Goal: Task Accomplishment & Management: Manage account settings

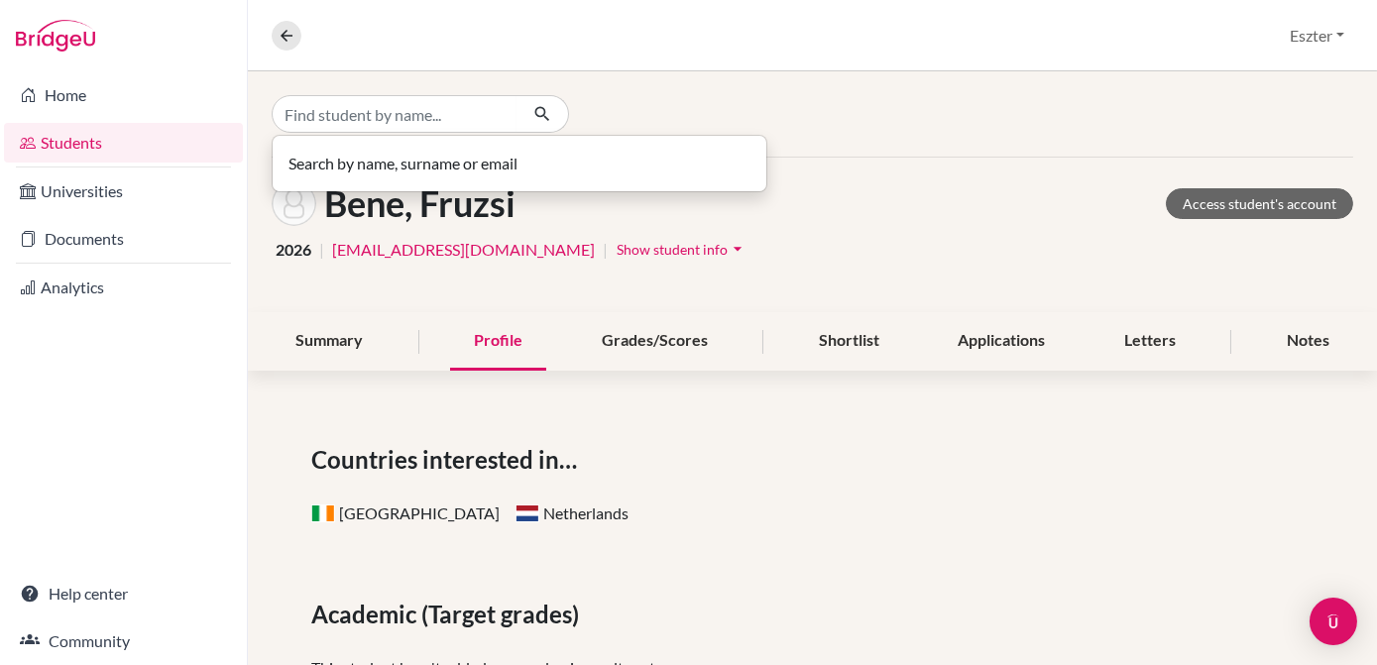
click at [498, 115] on input "Find student by name..." at bounding box center [395, 114] width 246 height 38
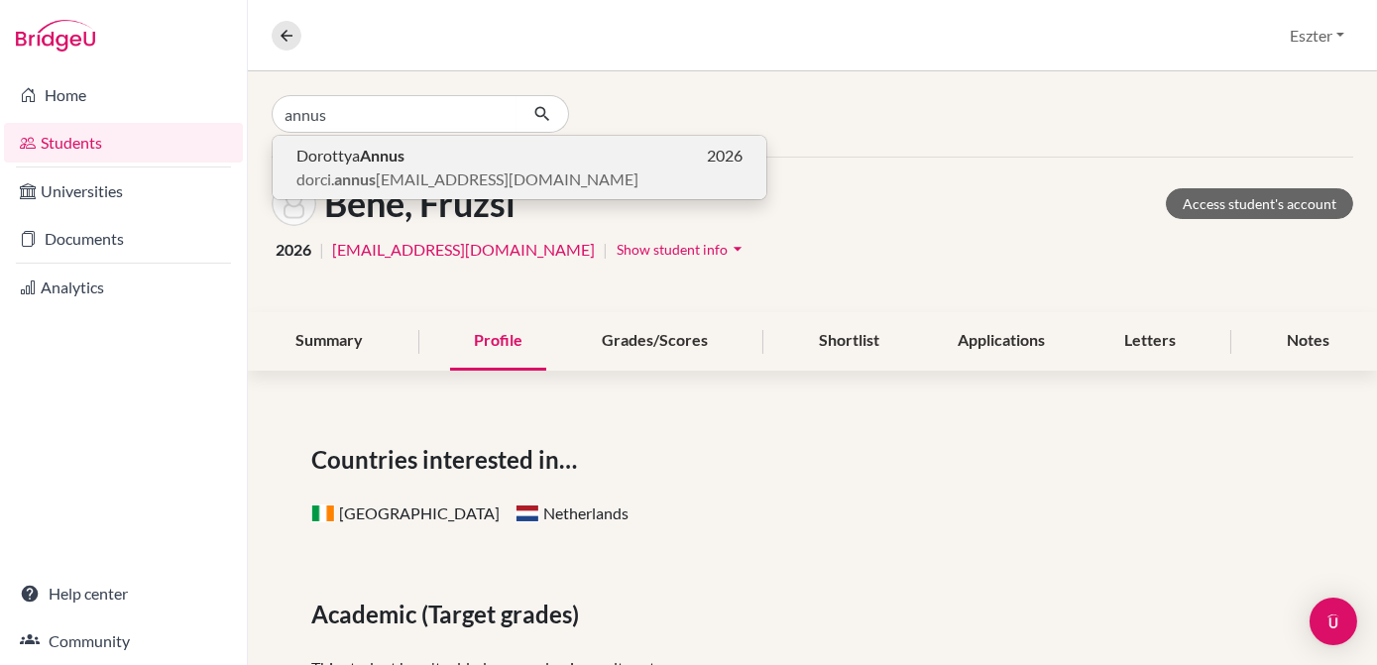
type input "annus"
click at [460, 155] on p "Dorottya Annus 2026" at bounding box center [519, 156] width 446 height 24
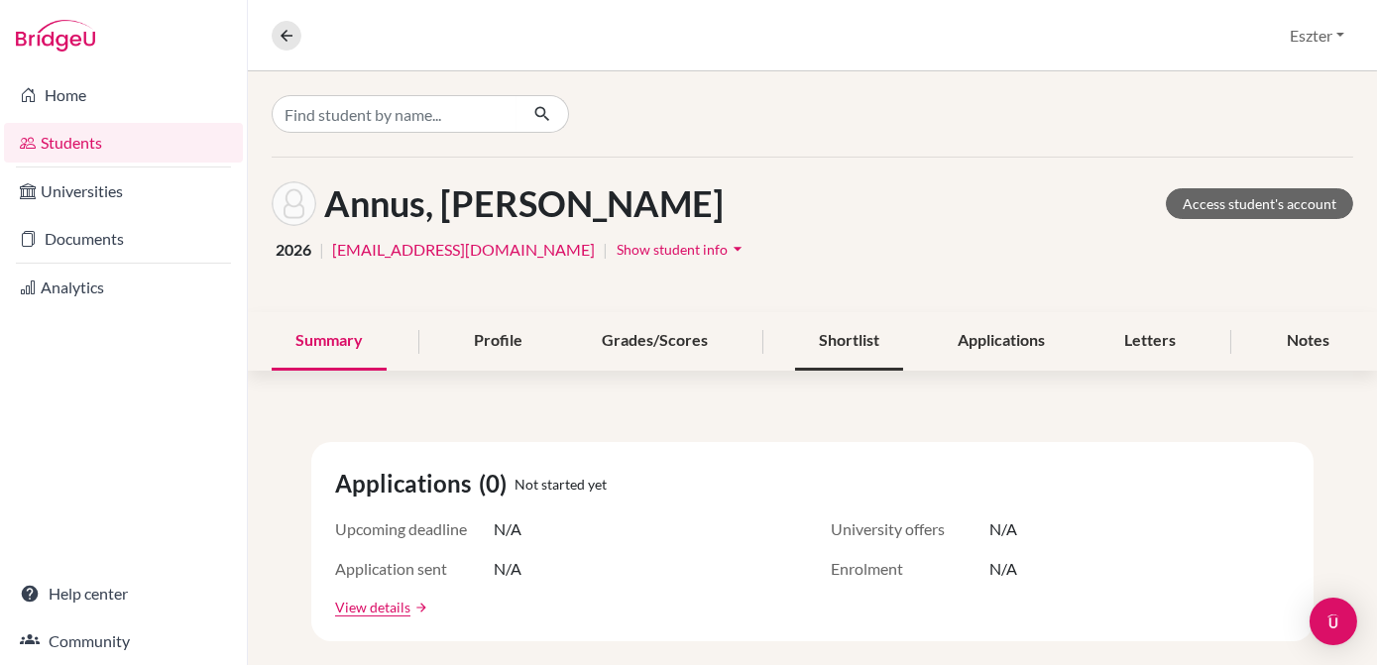
click at [847, 347] on div "Shortlist" at bounding box center [849, 341] width 108 height 58
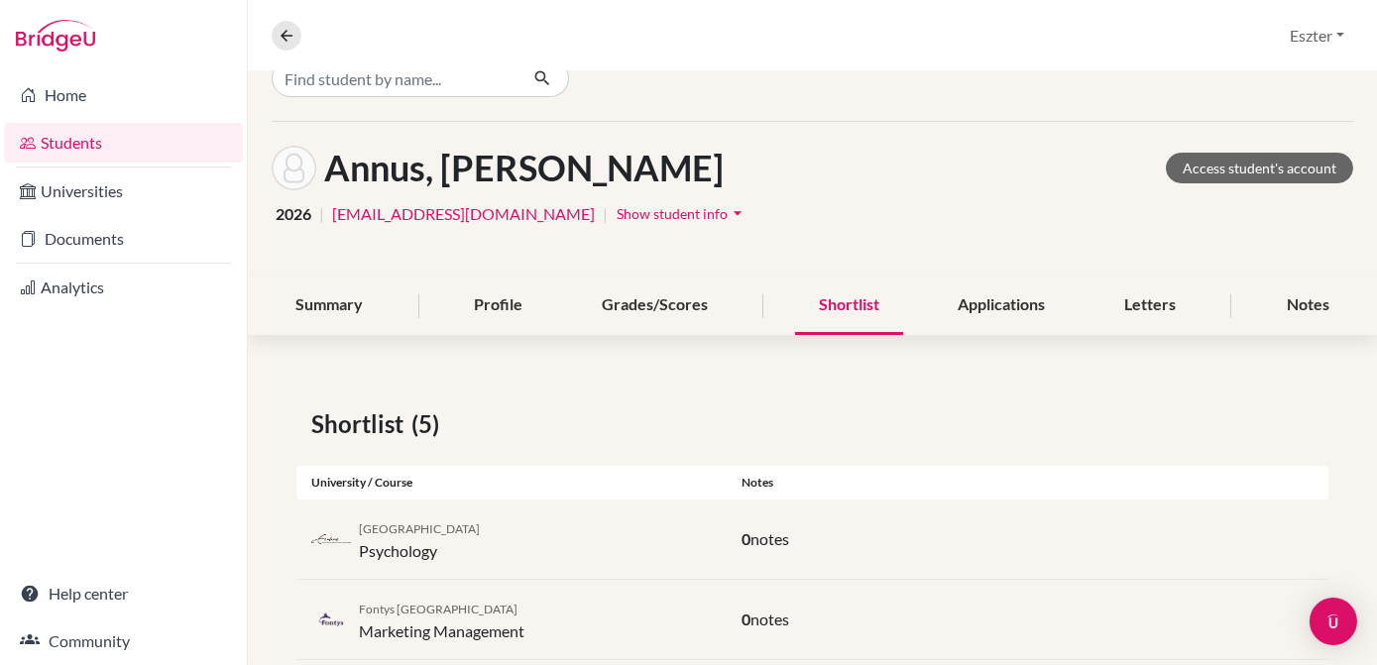
scroll to position [6, 0]
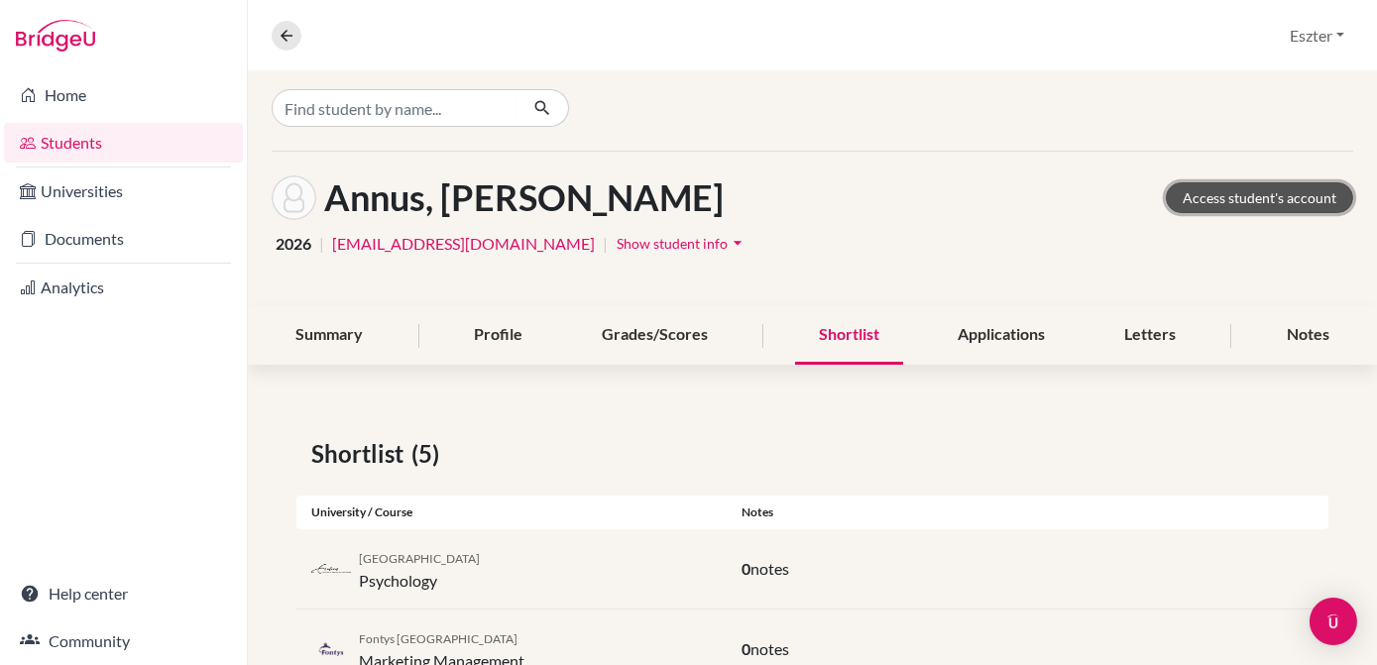
click at [1279, 198] on link "Access student's account" at bounding box center [1259, 197] width 187 height 31
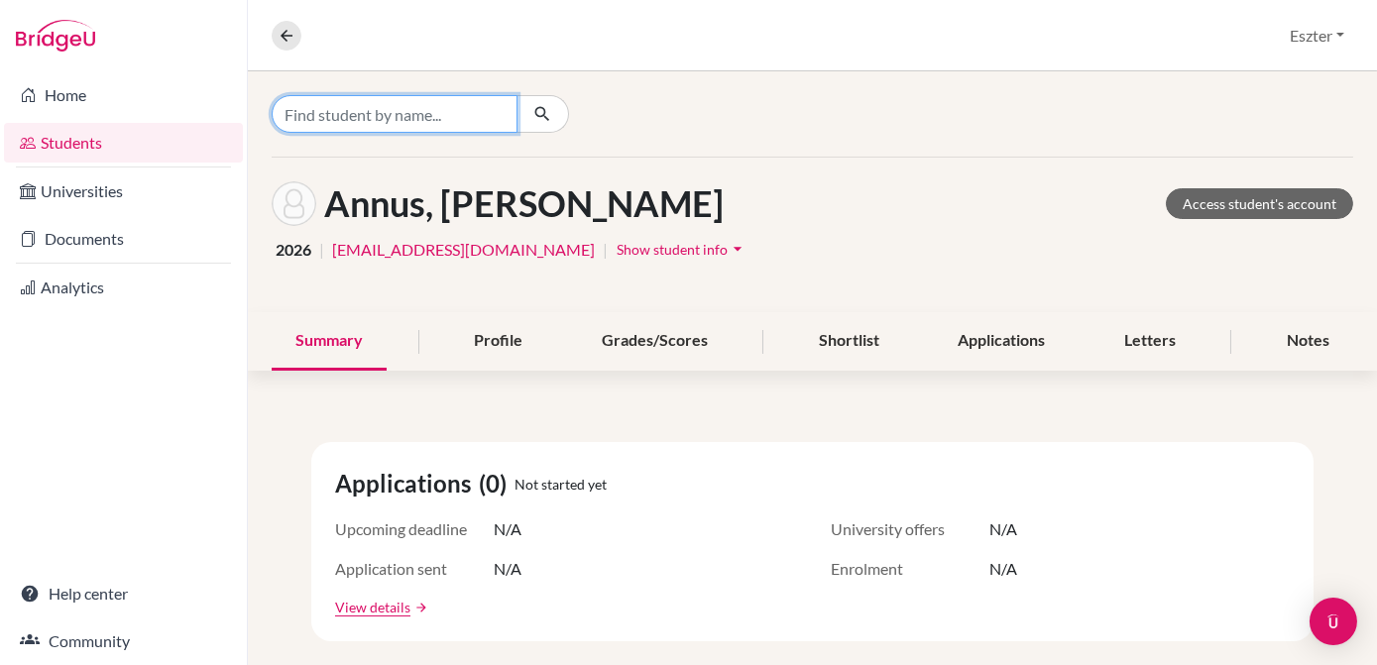
click at [481, 103] on input "Find student by name..." at bounding box center [395, 114] width 246 height 38
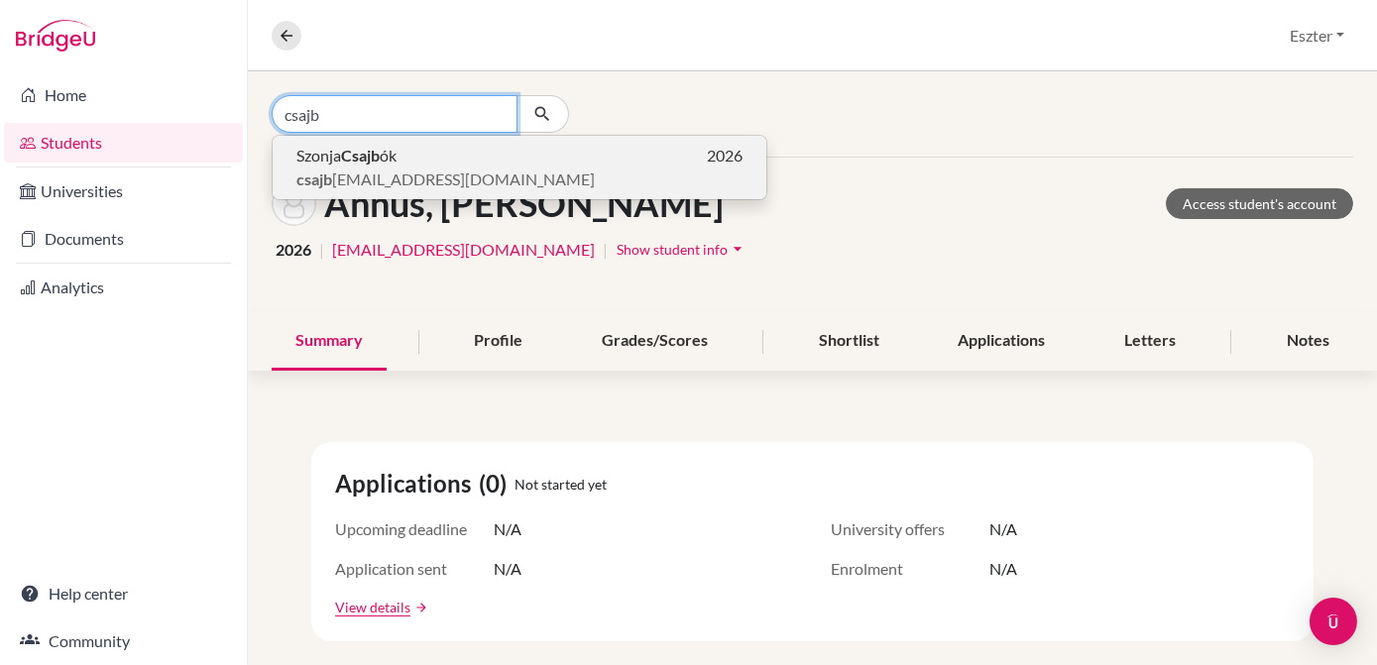
type input "csajb"
click at [435, 164] on p "Szonja Csajb ók 2026" at bounding box center [519, 156] width 446 height 24
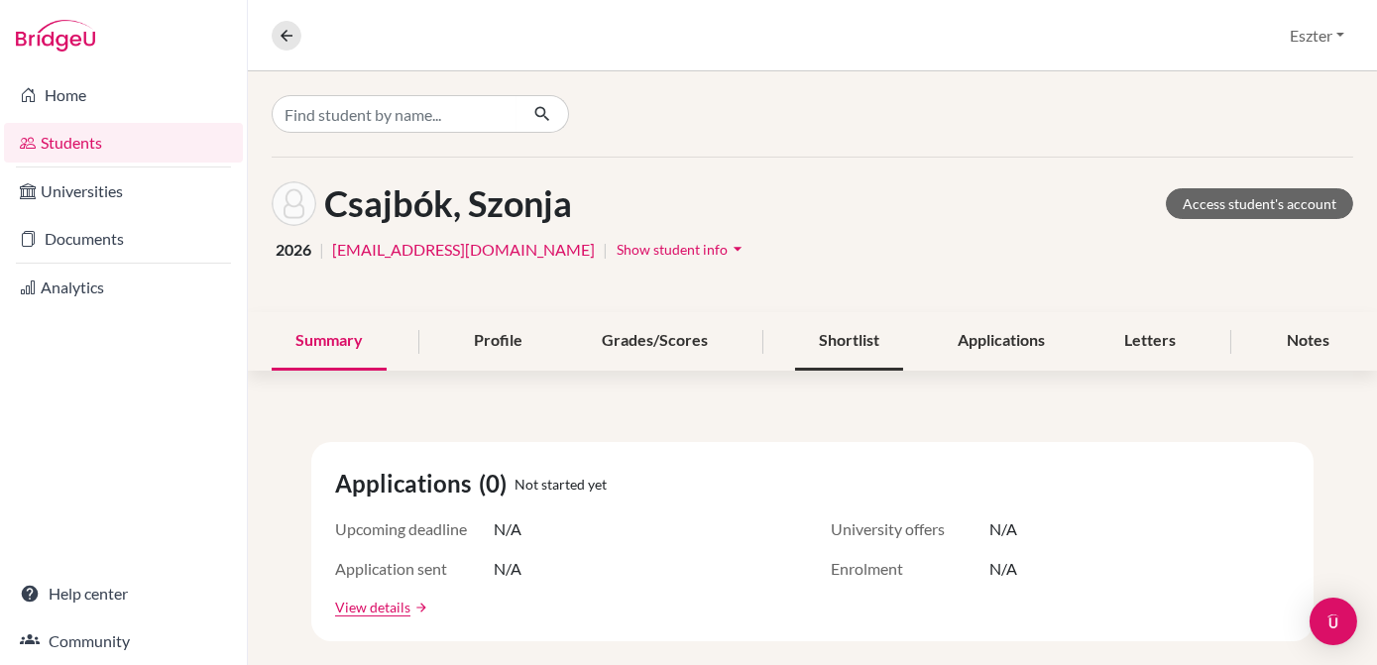
click at [858, 341] on div "Shortlist" at bounding box center [849, 341] width 108 height 58
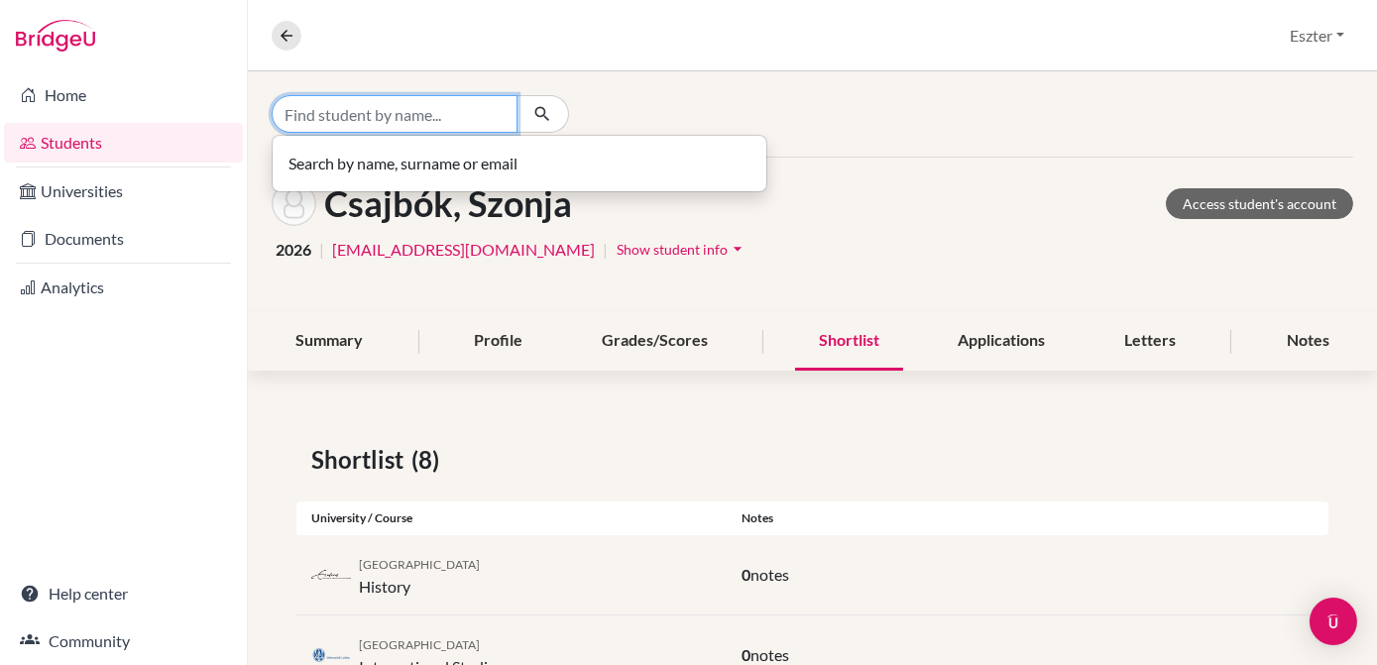
click at [483, 122] on input "Find student by name..." at bounding box center [395, 114] width 246 height 38
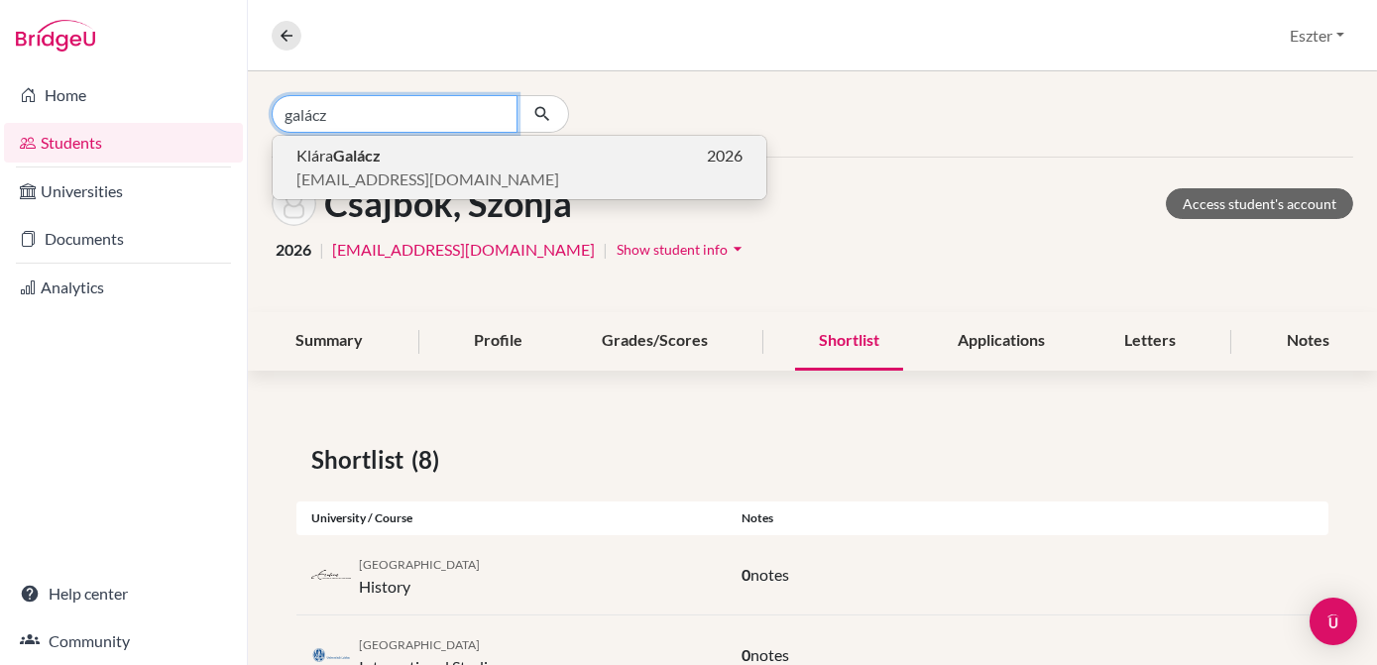
type input "galácz"
click at [460, 158] on p "Klára Galácz 2026" at bounding box center [519, 156] width 446 height 24
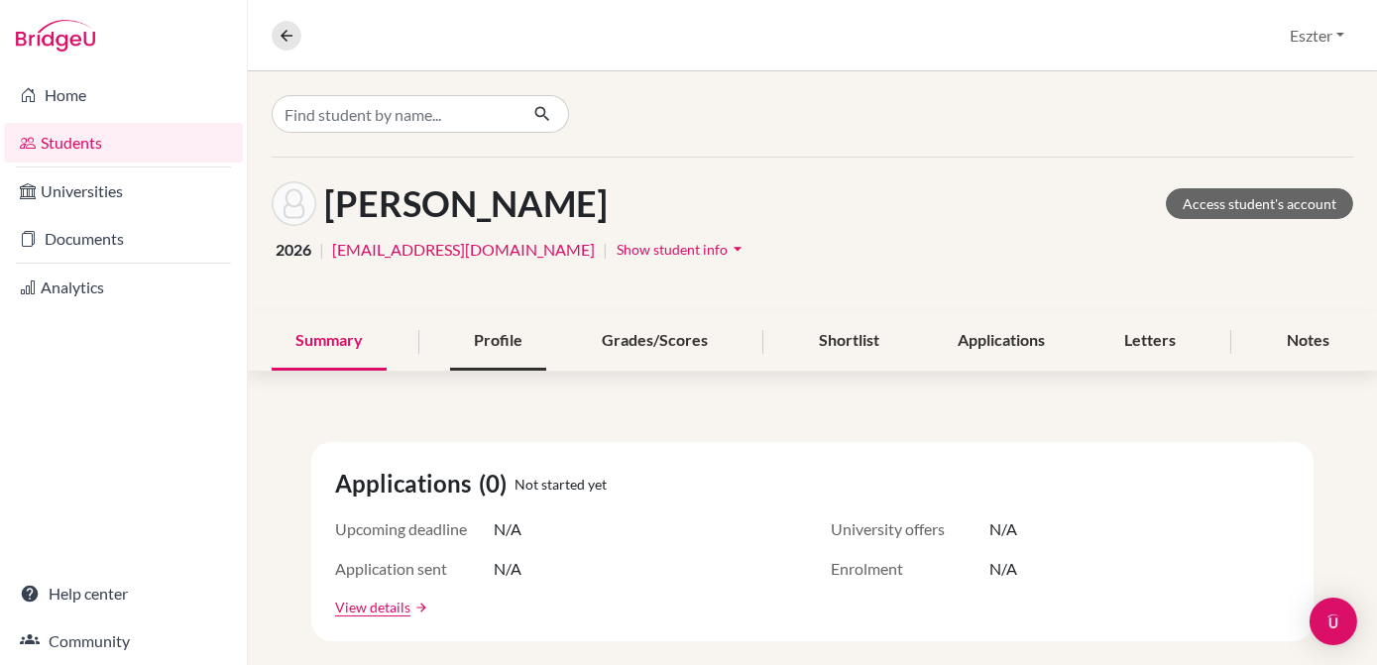
click at [488, 357] on div "Profile" at bounding box center [498, 341] width 96 height 58
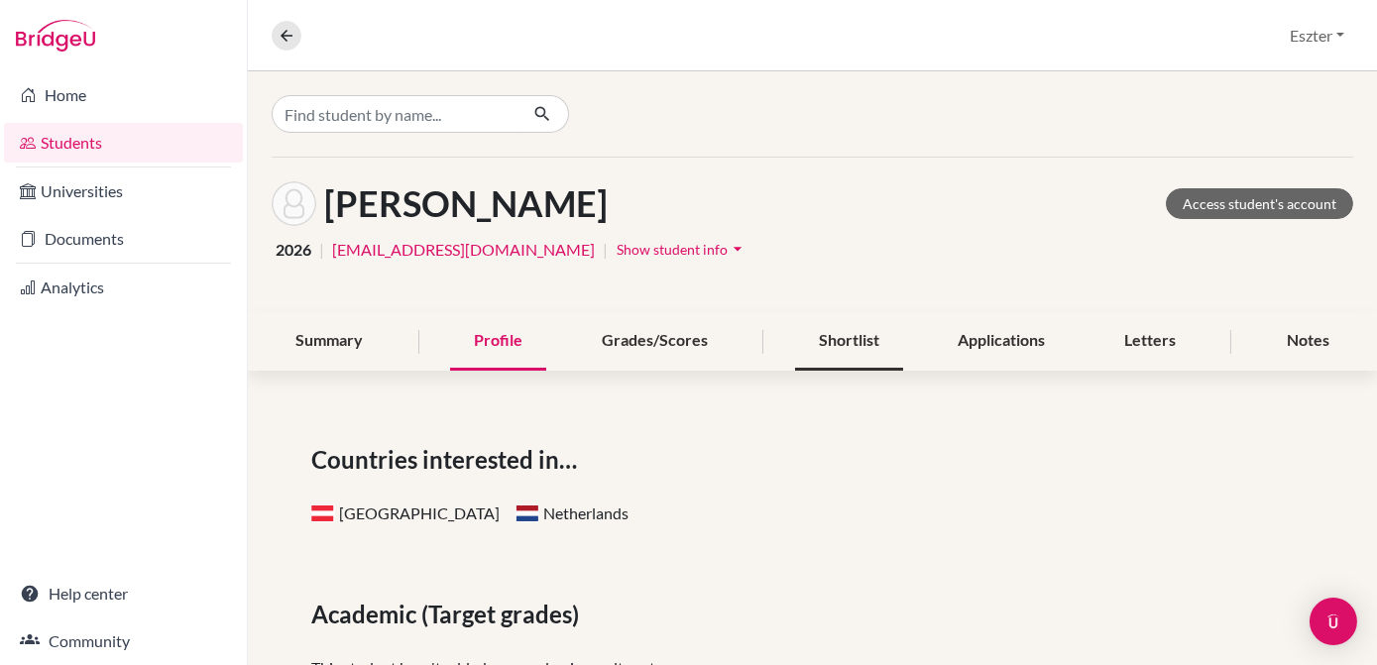
click at [851, 339] on div "Shortlist" at bounding box center [849, 341] width 108 height 58
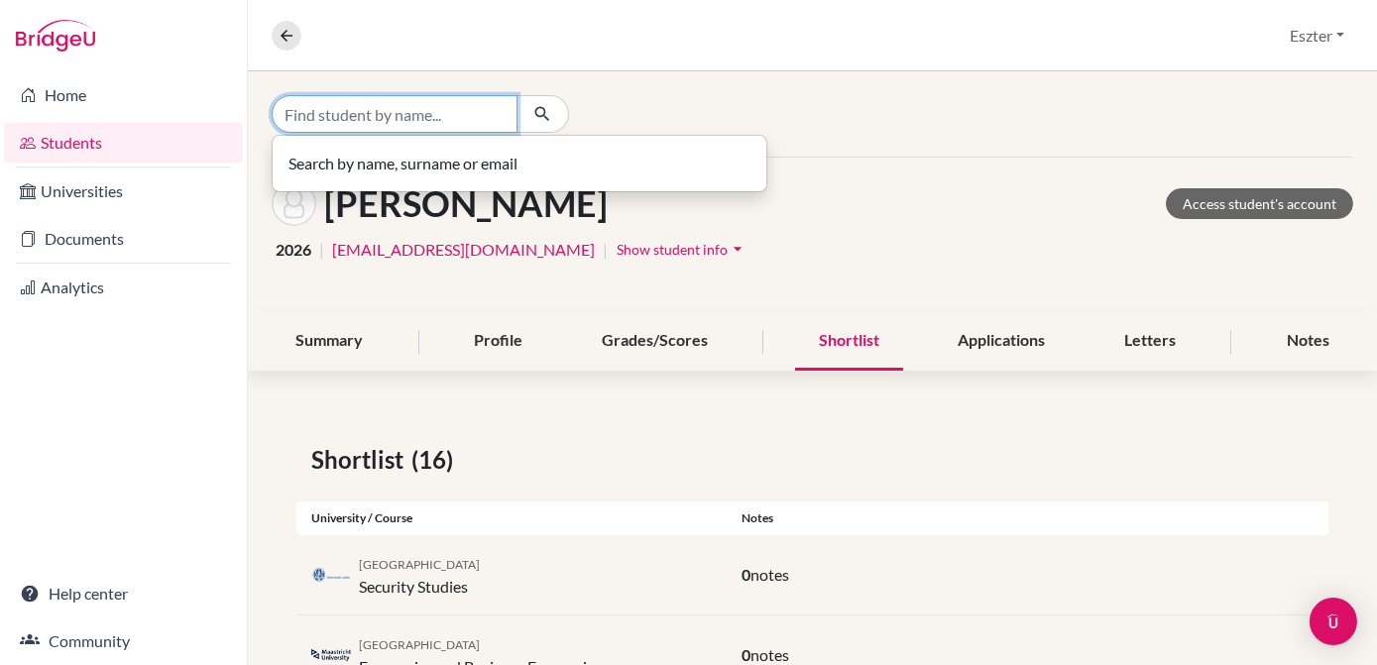
click at [470, 123] on input "Find student by name..." at bounding box center [395, 114] width 246 height 38
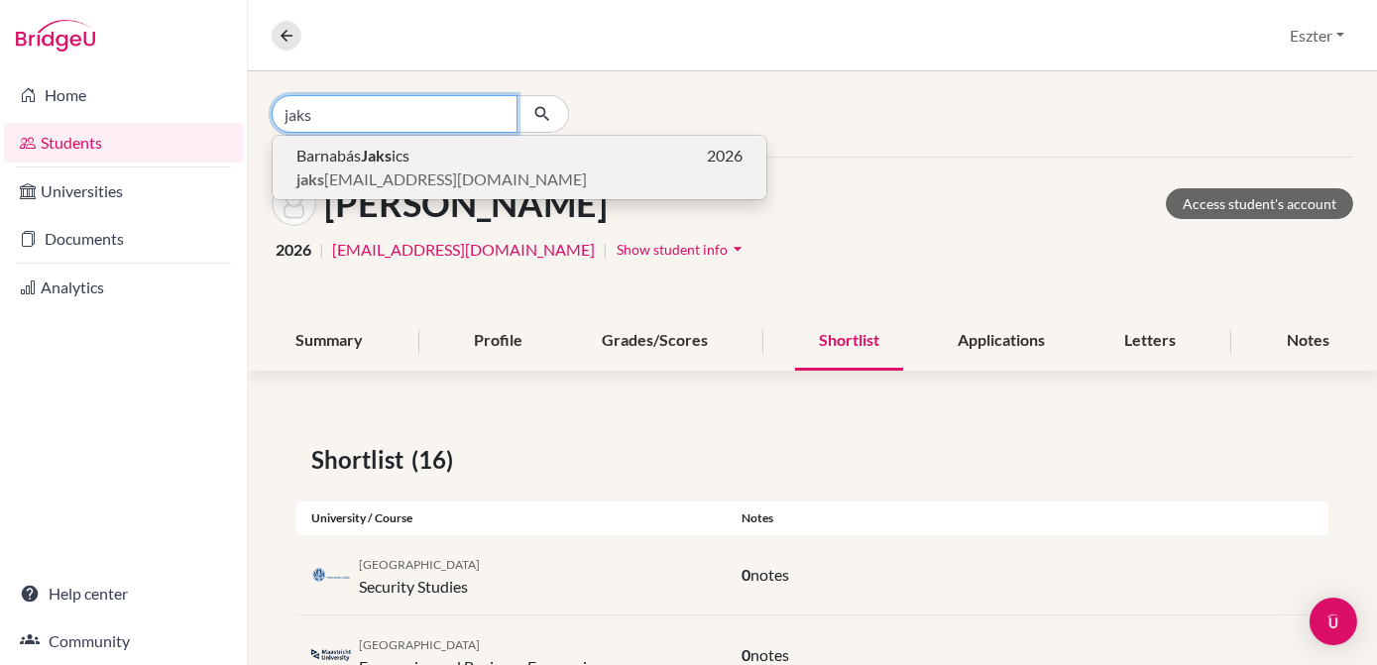
type input "jaks"
click at [453, 155] on p "Barnabás Jaks ics 2026" at bounding box center [519, 156] width 446 height 24
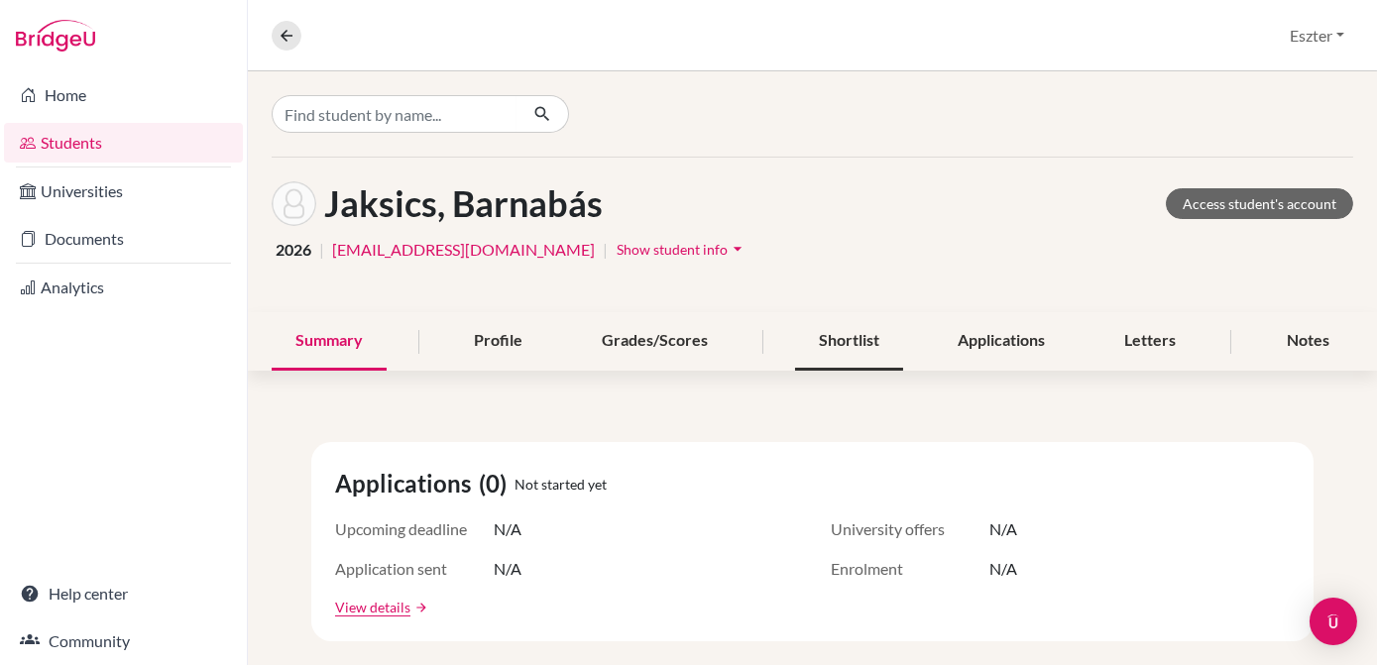
click at [863, 334] on div "Shortlist" at bounding box center [849, 341] width 108 height 58
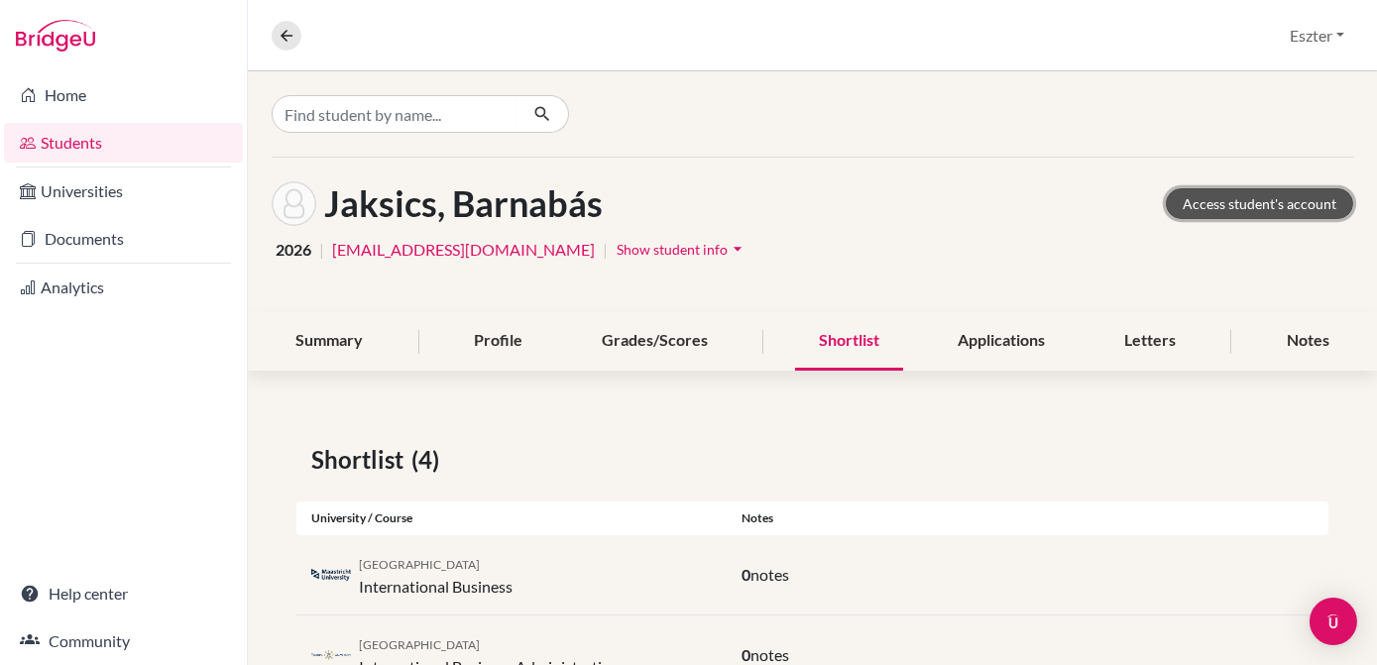
click at [1232, 199] on link "Access student's account" at bounding box center [1259, 203] width 187 height 31
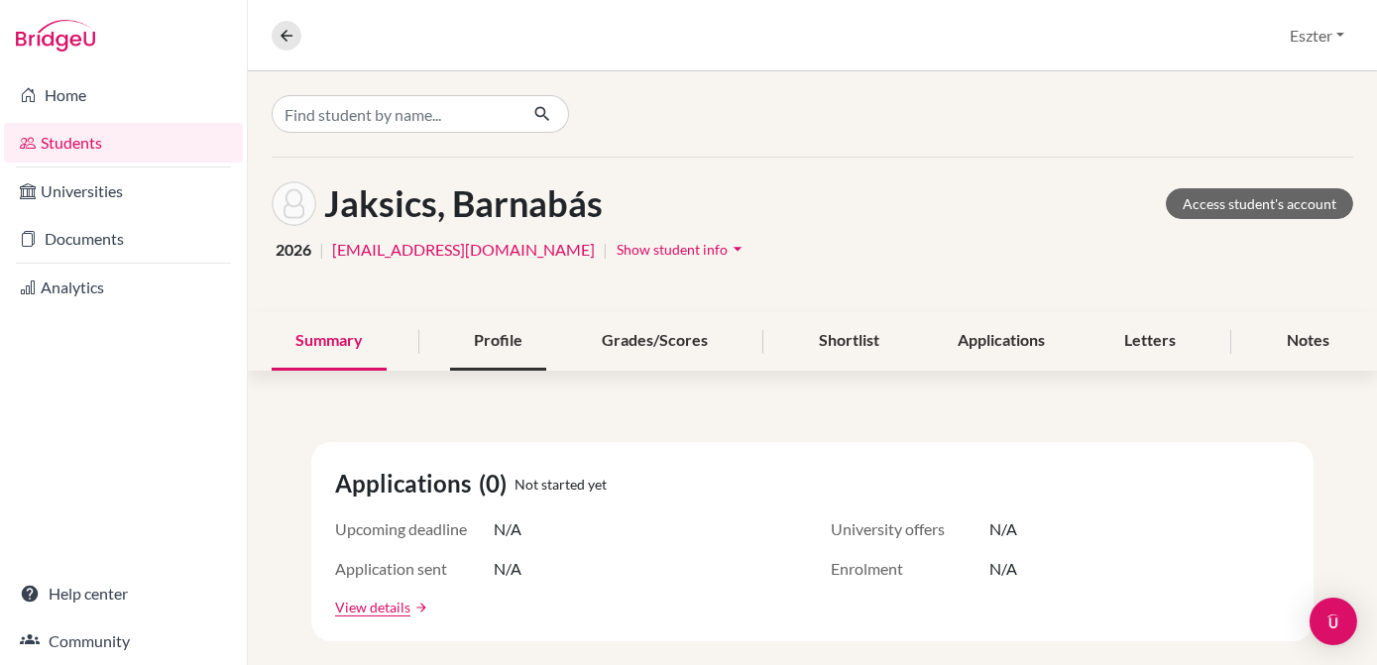
click at [497, 336] on div "Profile" at bounding box center [498, 341] width 96 height 58
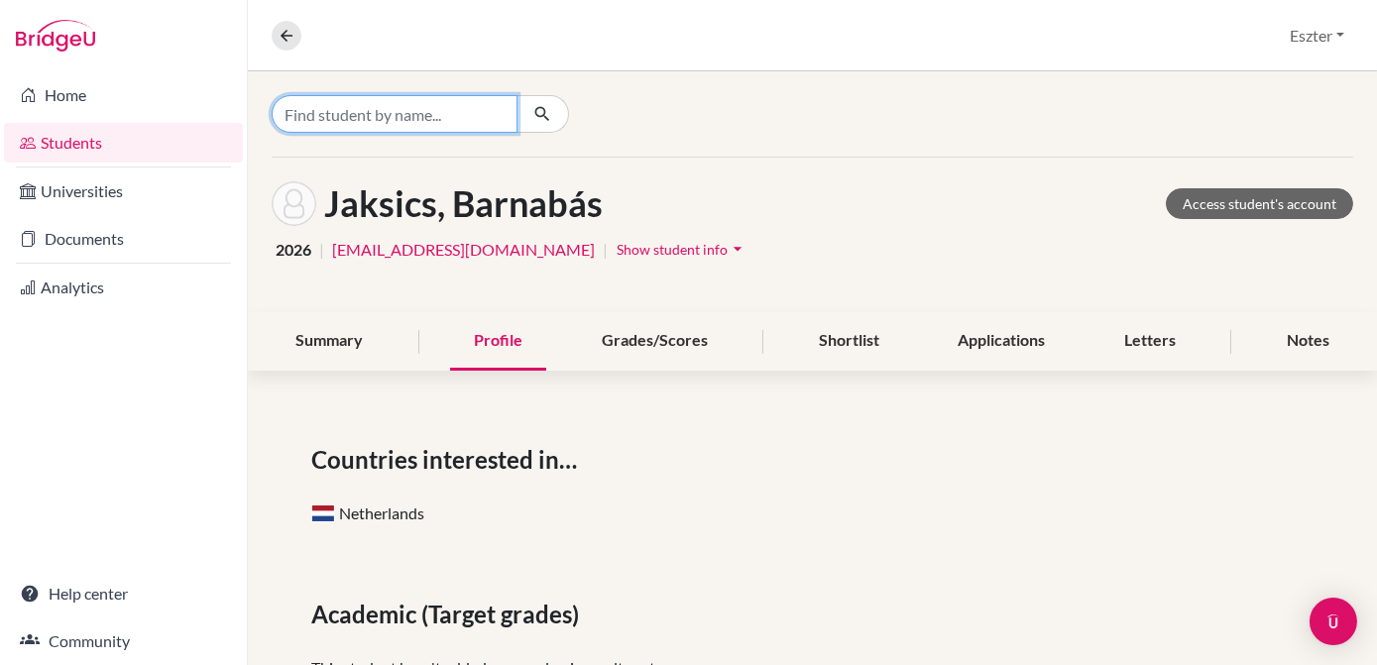
click at [484, 101] on input "Find student by name..." at bounding box center [395, 114] width 246 height 38
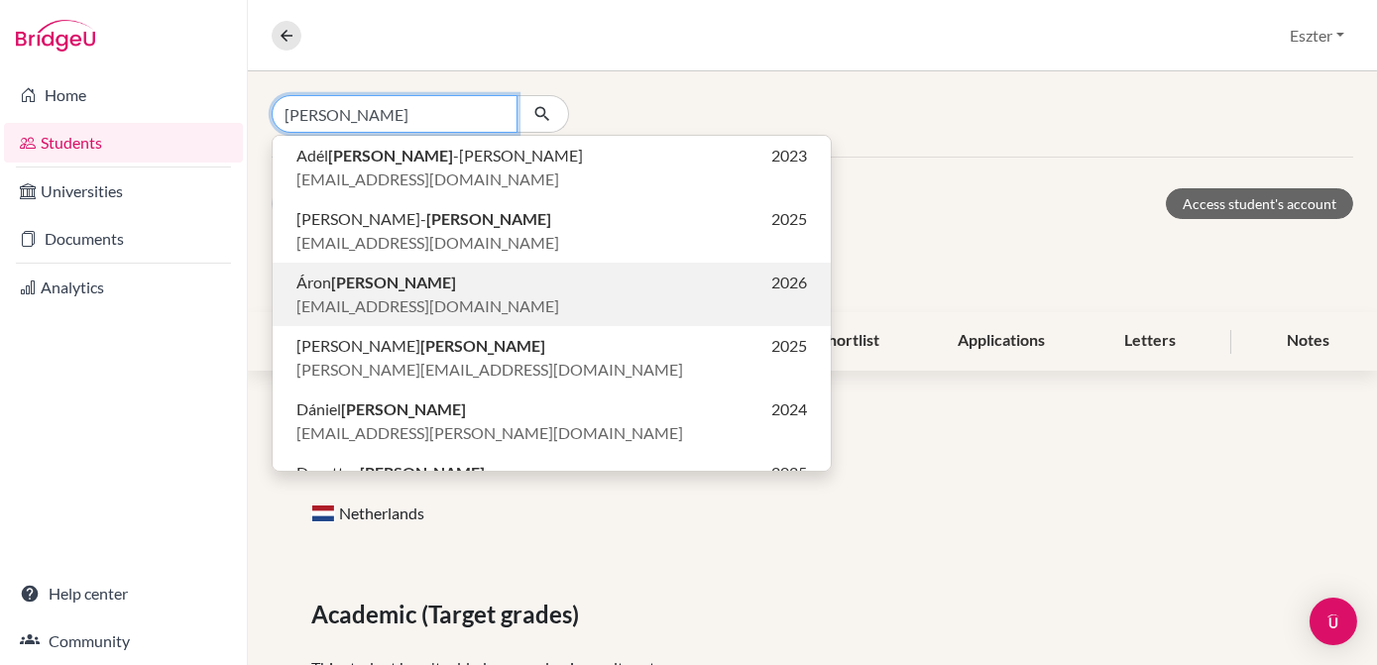
type input "[PERSON_NAME]"
click at [423, 291] on p "[PERSON_NAME] 2026" at bounding box center [551, 283] width 510 height 24
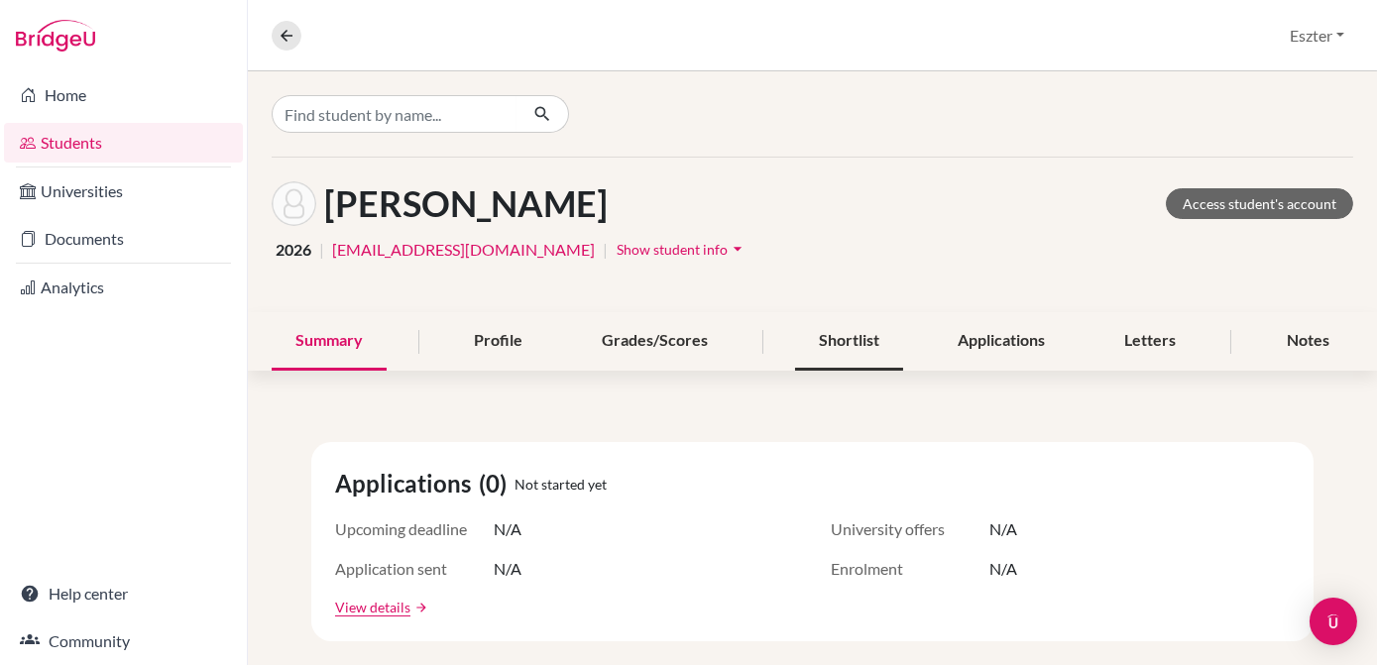
click at [844, 350] on div "Shortlist" at bounding box center [849, 341] width 108 height 58
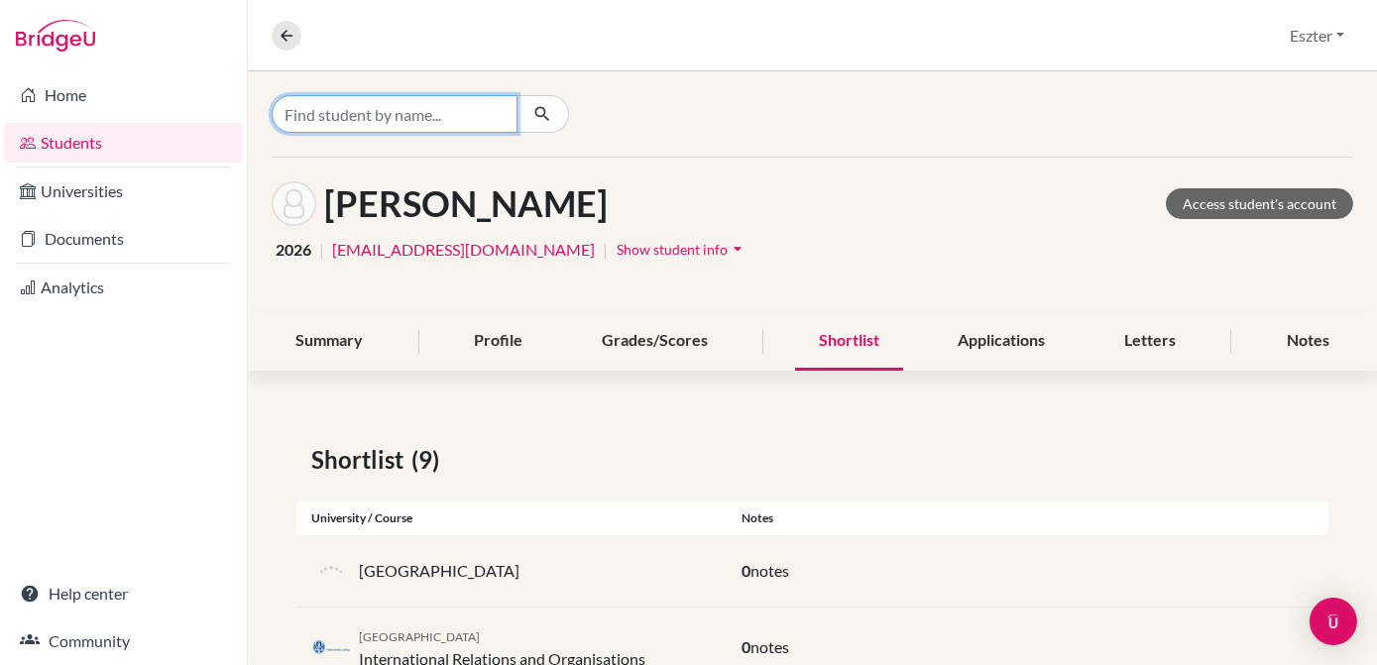
click at [457, 112] on input "Find student by name..." at bounding box center [395, 114] width 246 height 38
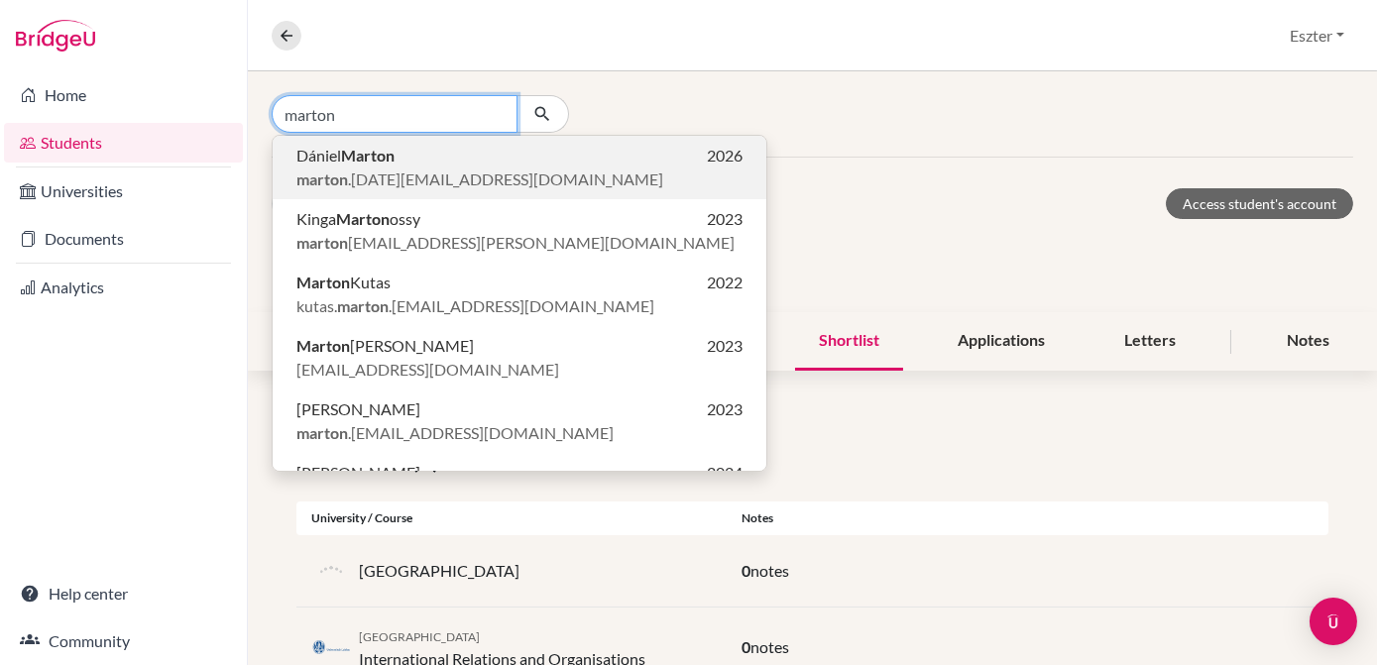
type input "marton"
click at [444, 156] on p "[PERSON_NAME] 2026" at bounding box center [519, 156] width 446 height 24
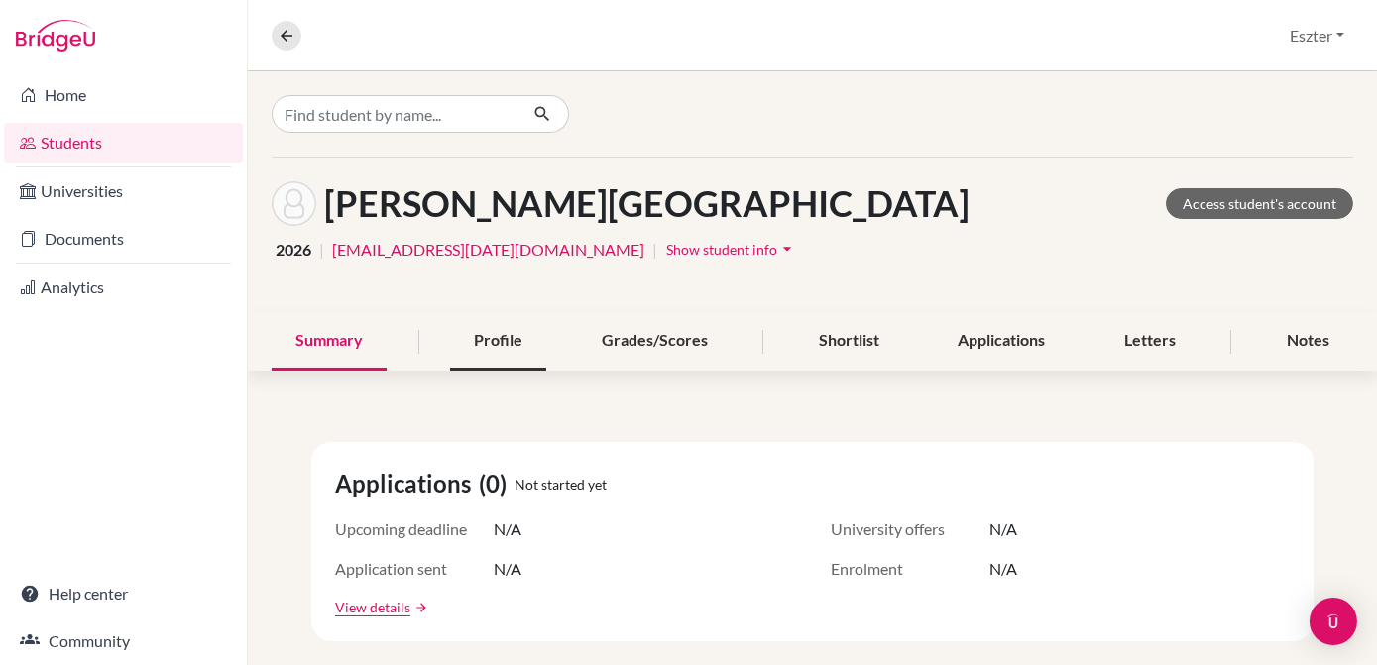
click at [489, 326] on div "Profile" at bounding box center [498, 341] width 96 height 58
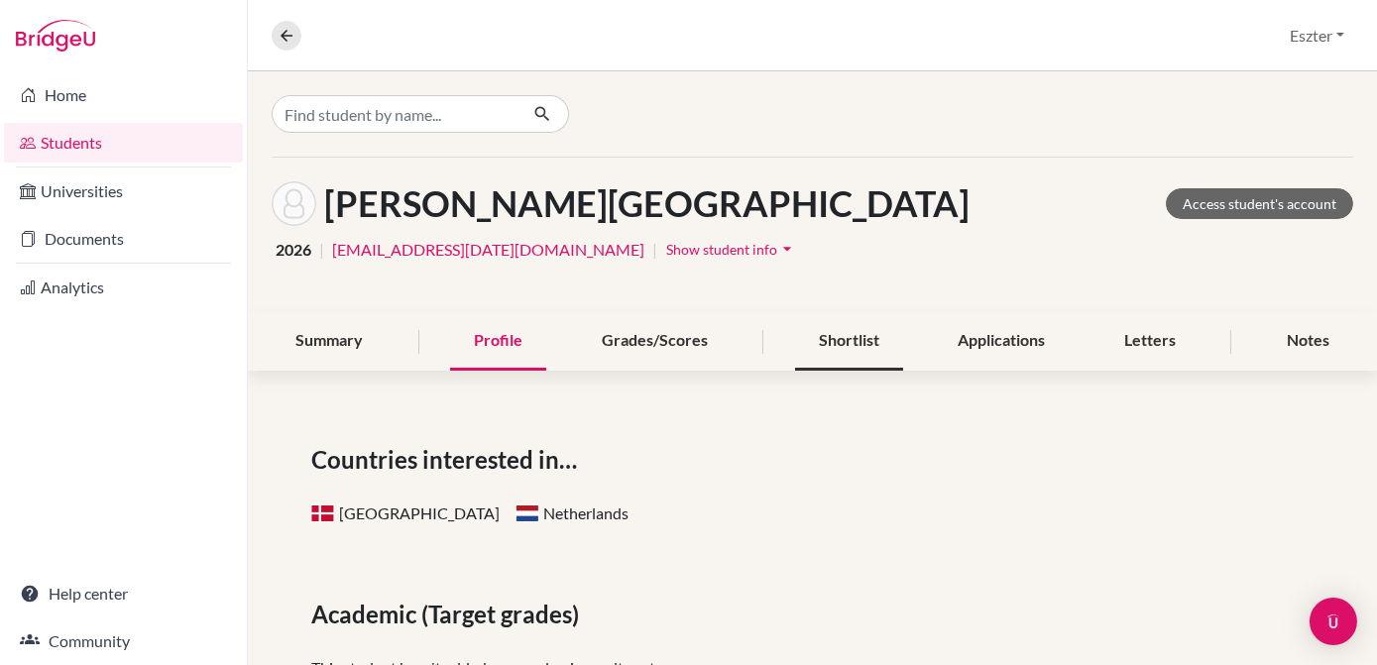
click at [850, 340] on div "Shortlist" at bounding box center [849, 341] width 108 height 58
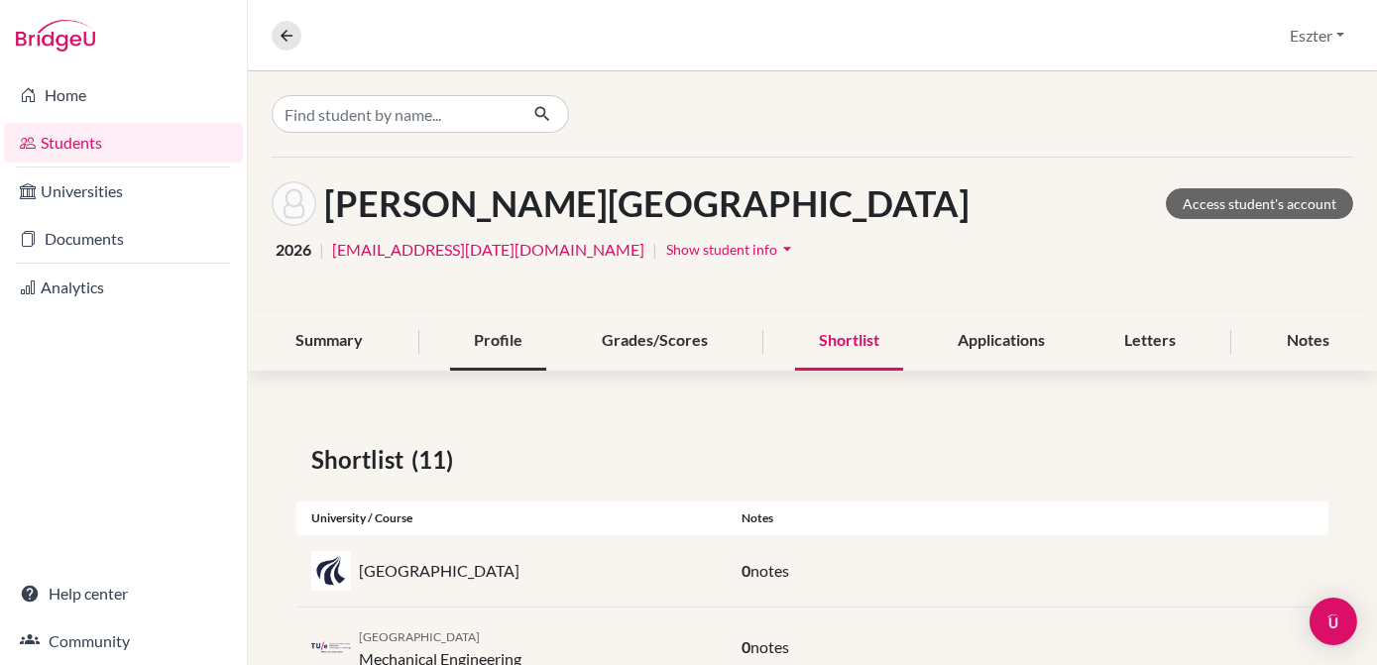
click at [506, 329] on div "Profile" at bounding box center [498, 341] width 96 height 58
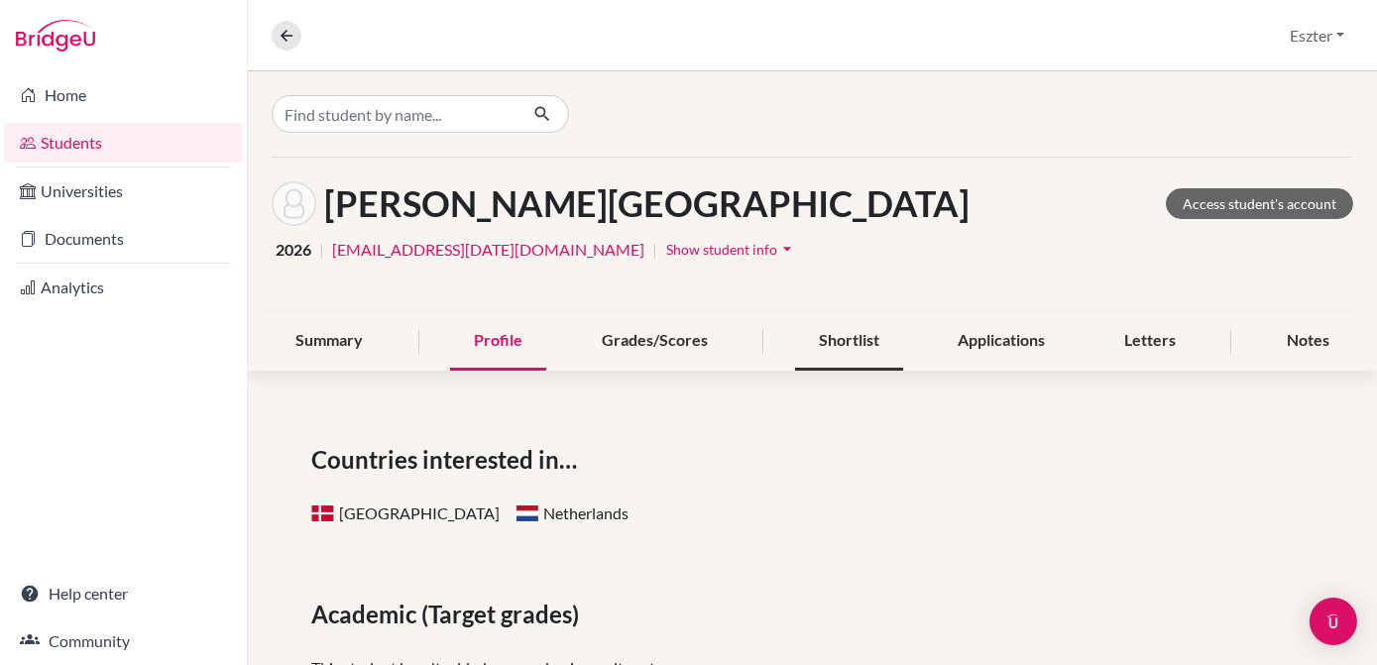
click at [829, 337] on div "Shortlist" at bounding box center [849, 341] width 108 height 58
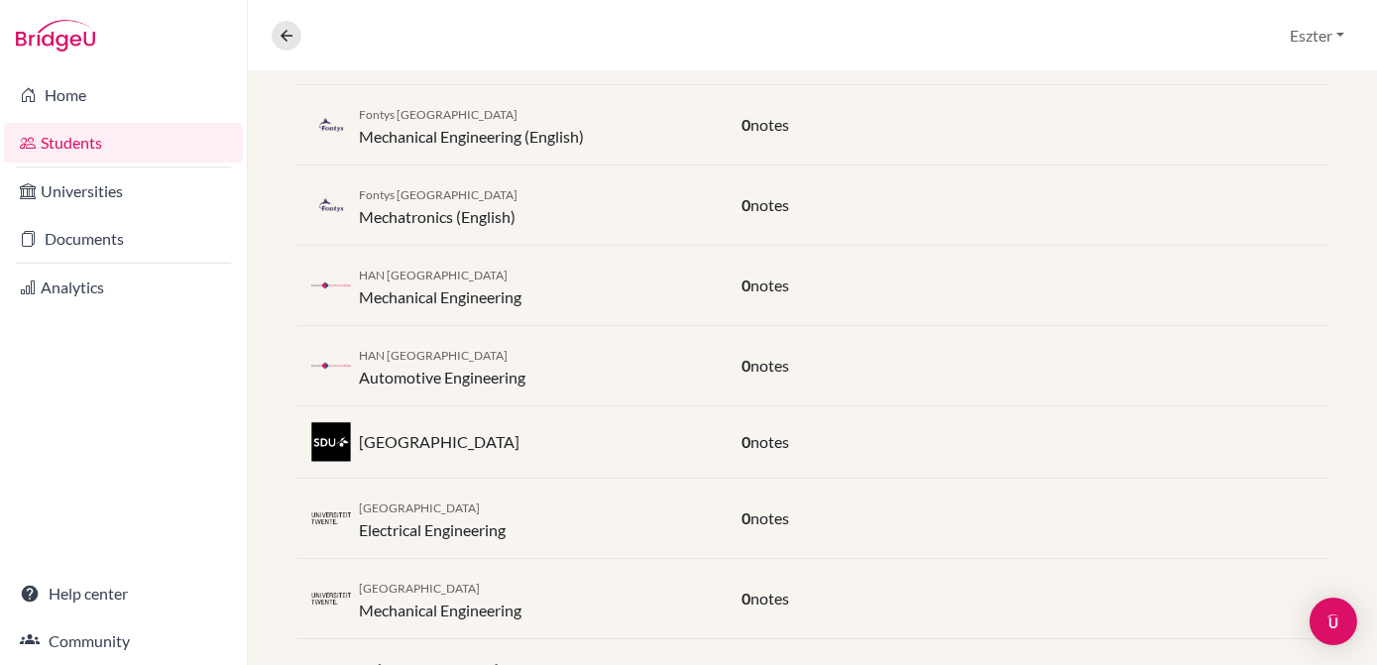
scroll to position [687, 0]
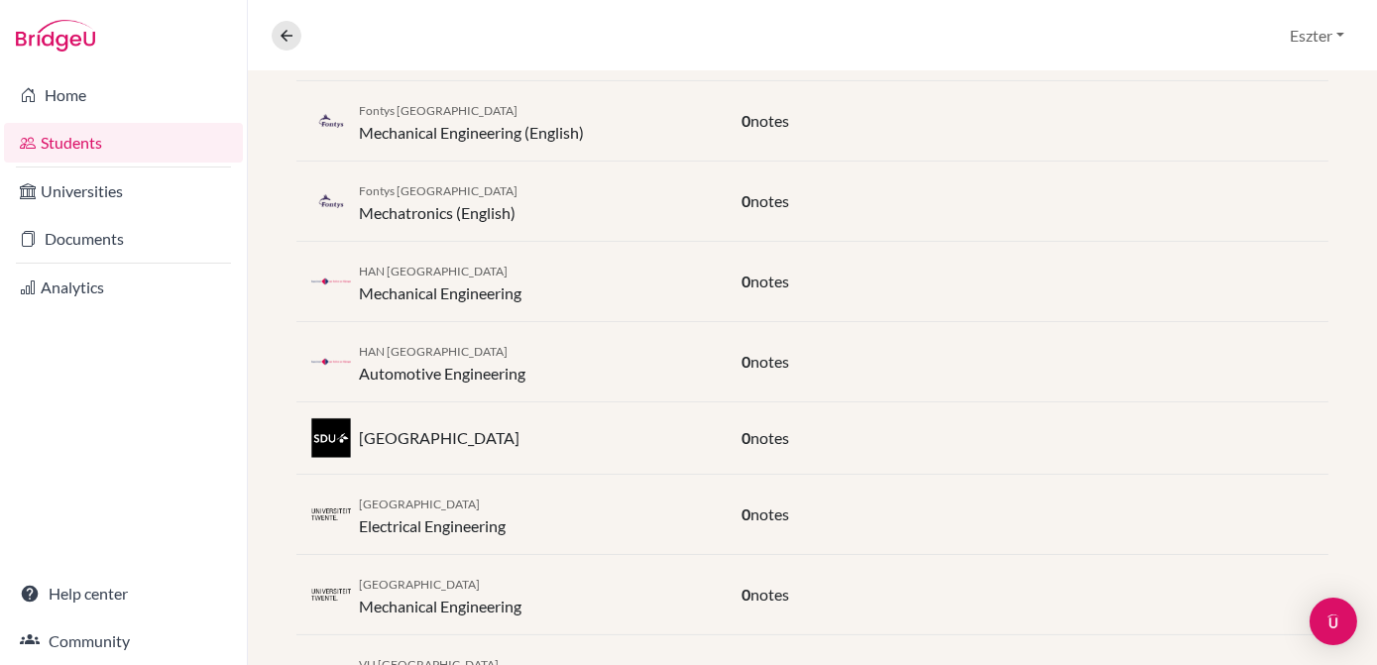
click at [817, 477] on div "University of Twente Electrical Engineering 0 notes" at bounding box center [812, 515] width 1032 height 80
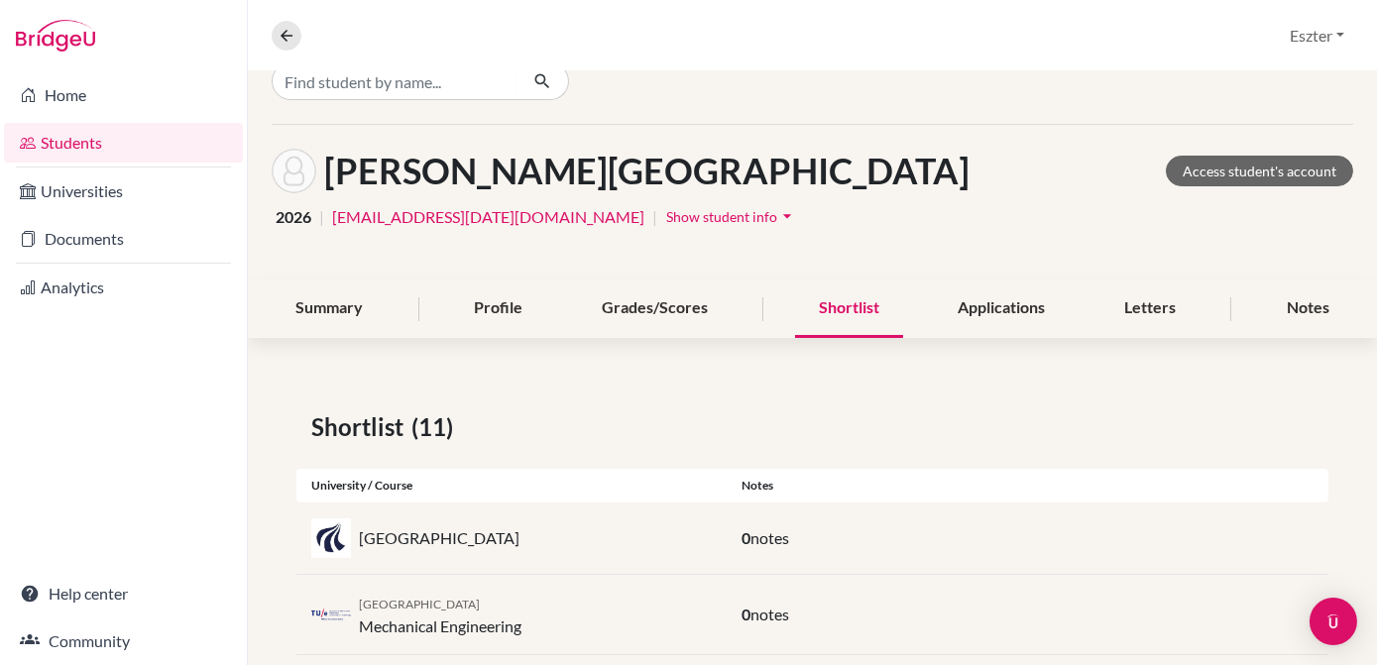
scroll to position [0, 0]
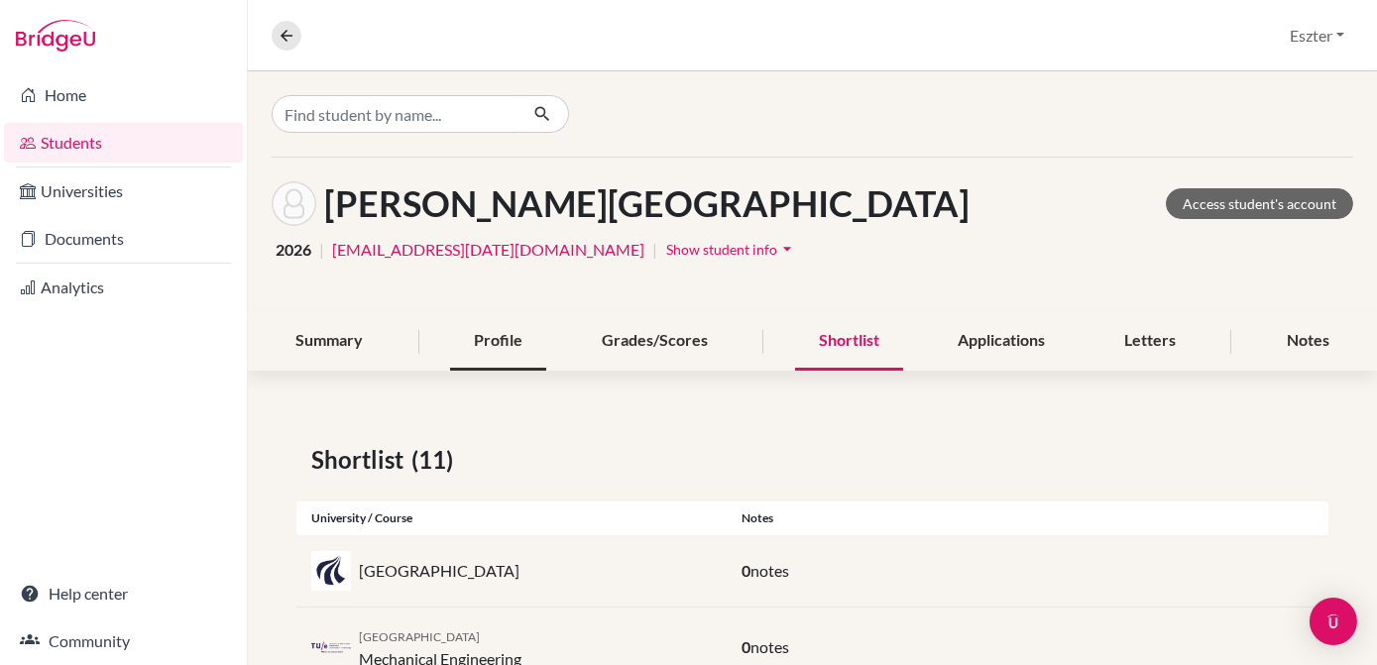
click at [502, 331] on div "Profile" at bounding box center [498, 341] width 96 height 58
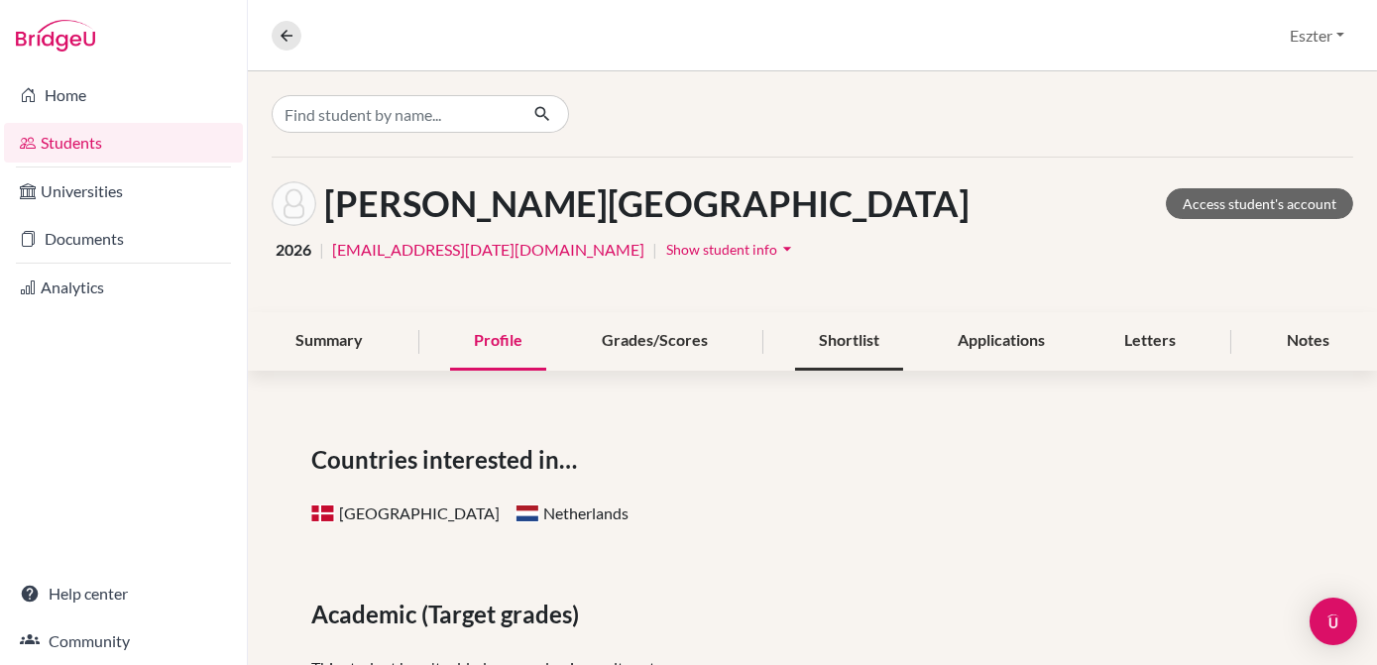
click at [832, 341] on div "Shortlist" at bounding box center [849, 341] width 108 height 58
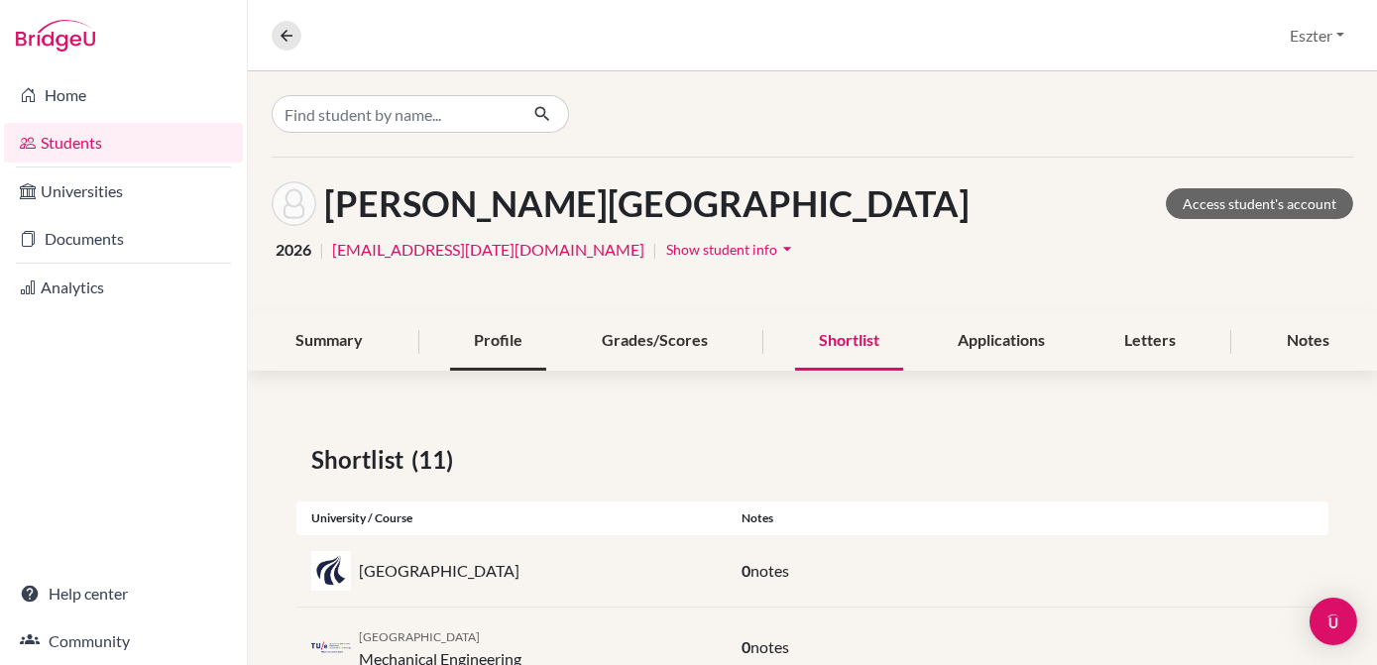
click at [509, 355] on div "Profile" at bounding box center [498, 341] width 96 height 58
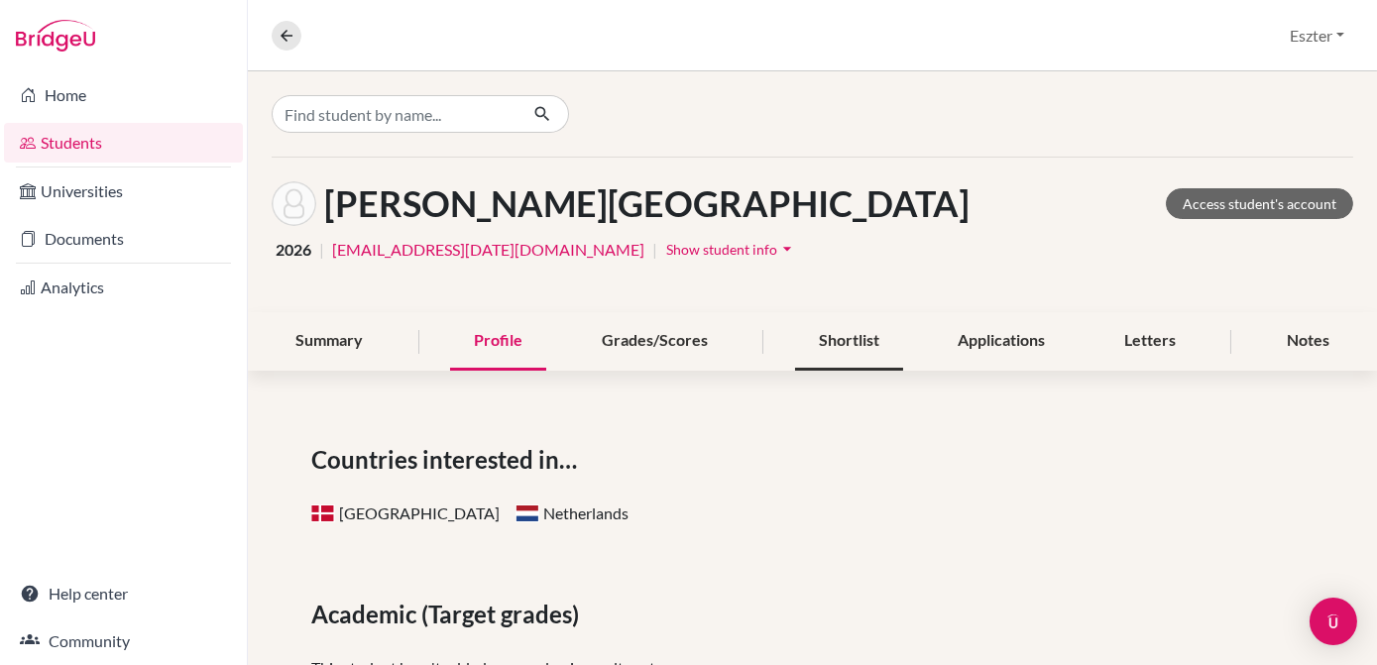
click at [873, 343] on div "Shortlist" at bounding box center [849, 341] width 108 height 58
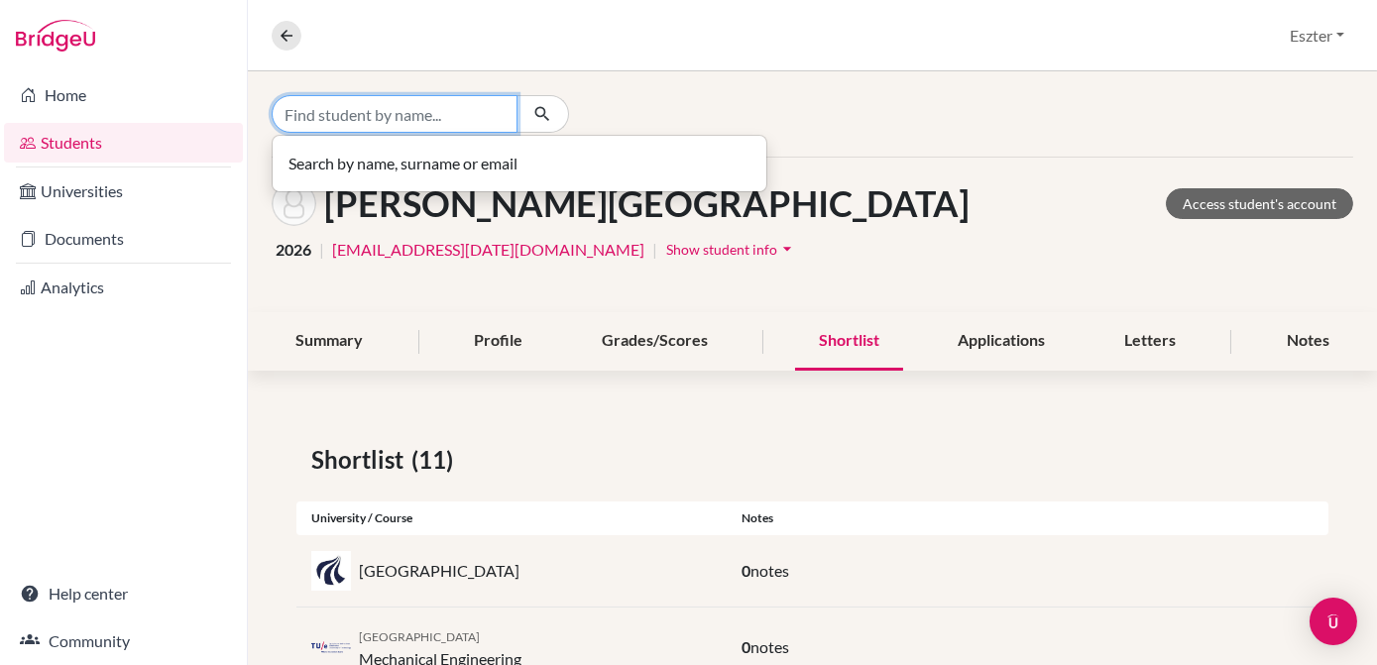
click at [457, 107] on input "Find student by name..." at bounding box center [395, 114] width 246 height 38
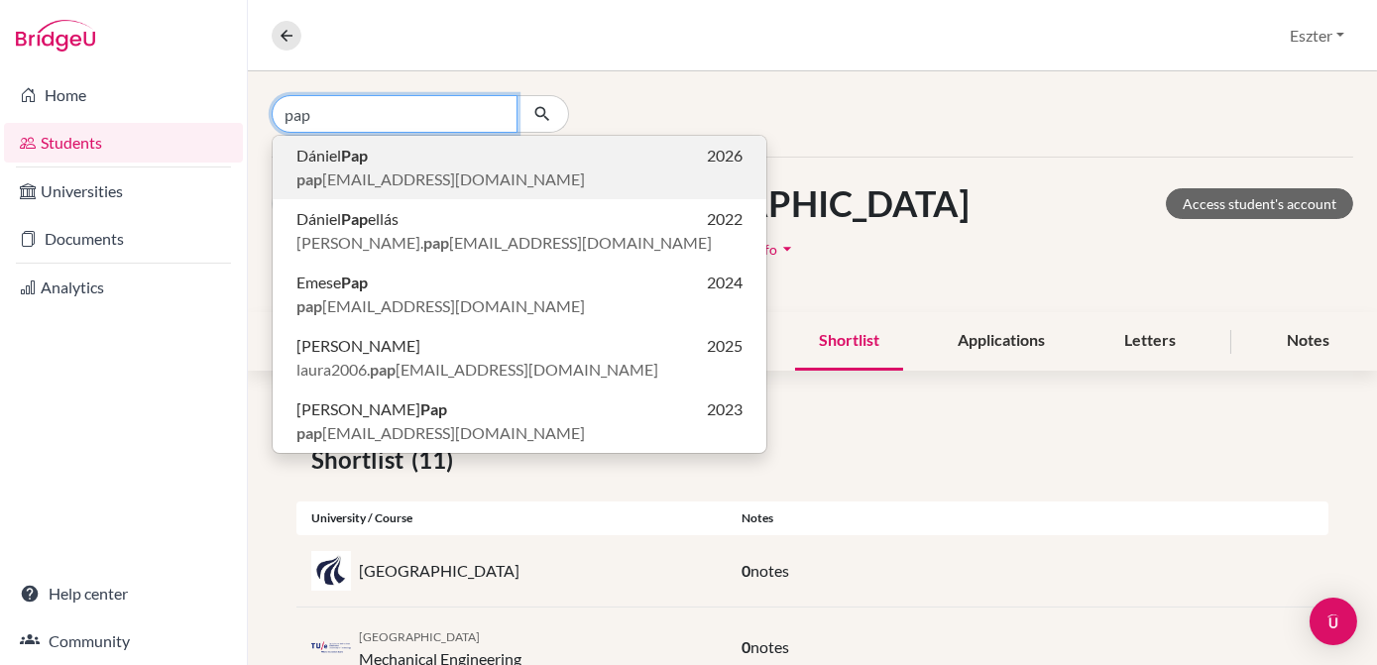
type input "pap"
click at [373, 172] on span "pap [EMAIL_ADDRESS][DOMAIN_NAME]" at bounding box center [440, 180] width 288 height 24
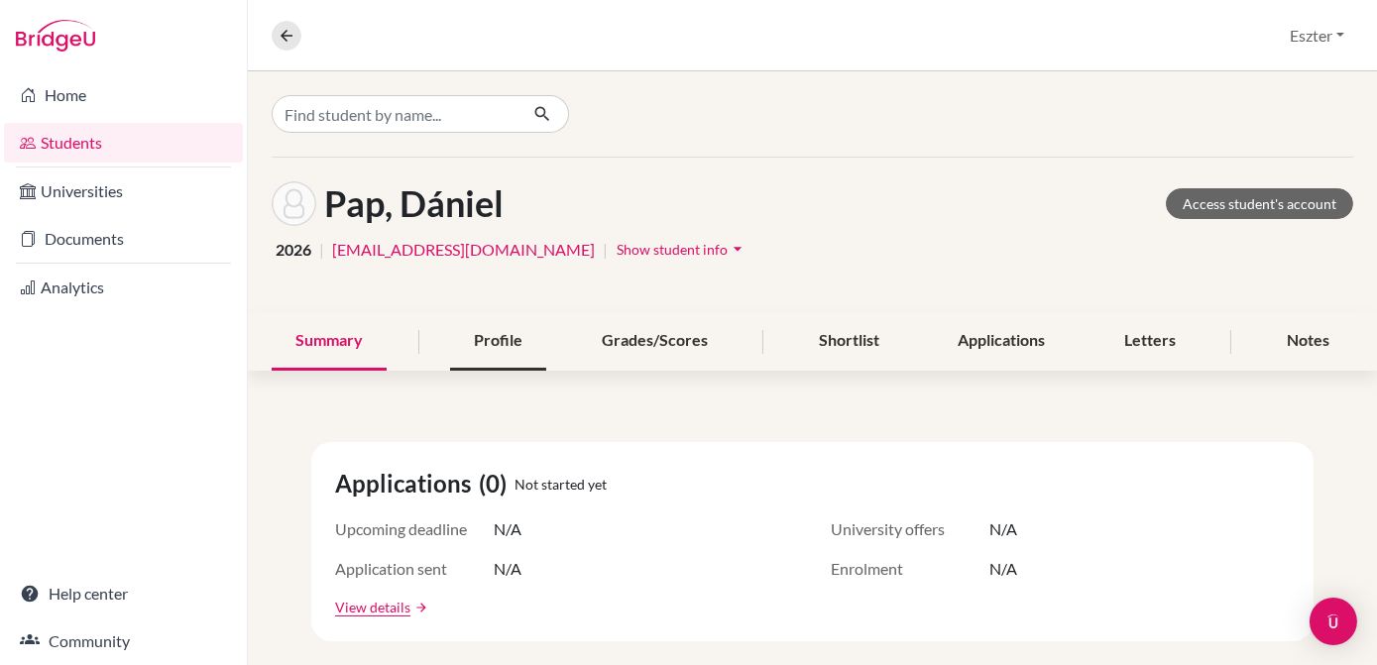
click at [498, 336] on div "Profile" at bounding box center [498, 341] width 96 height 58
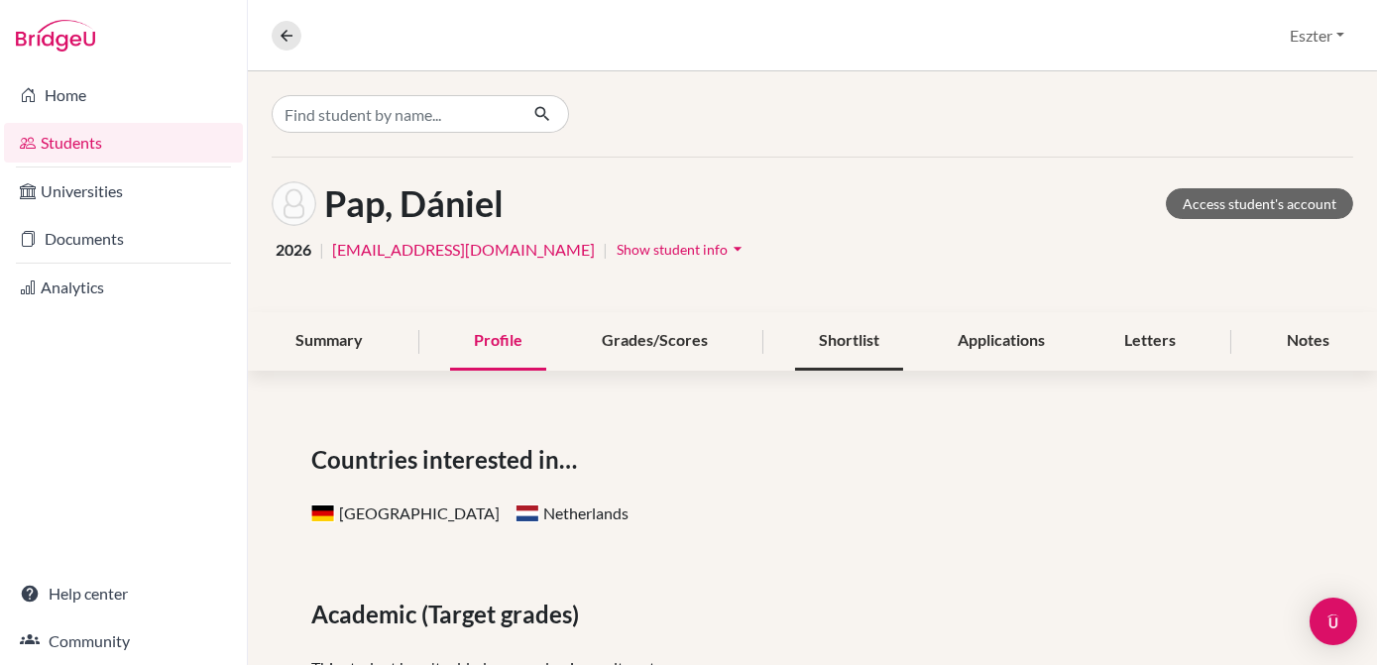
click at [829, 343] on div "Shortlist" at bounding box center [849, 341] width 108 height 58
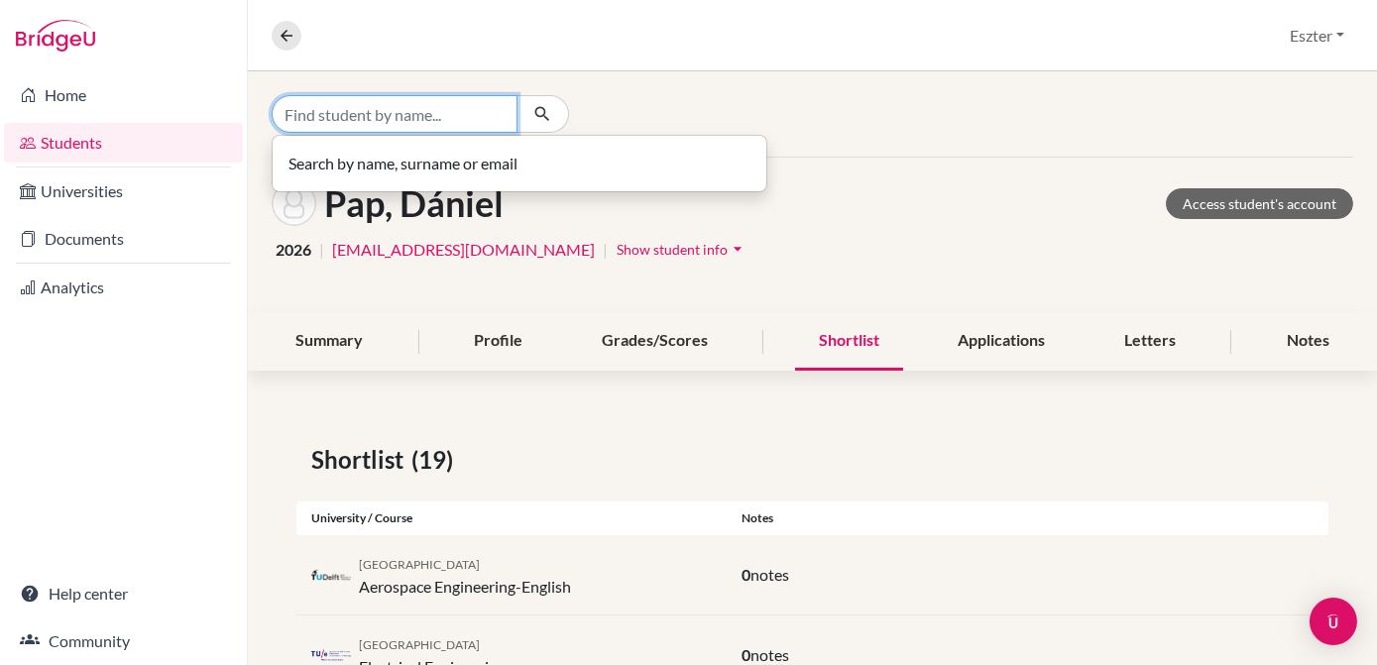
click at [468, 112] on input "Find student by name..." at bounding box center [395, 114] width 246 height 38
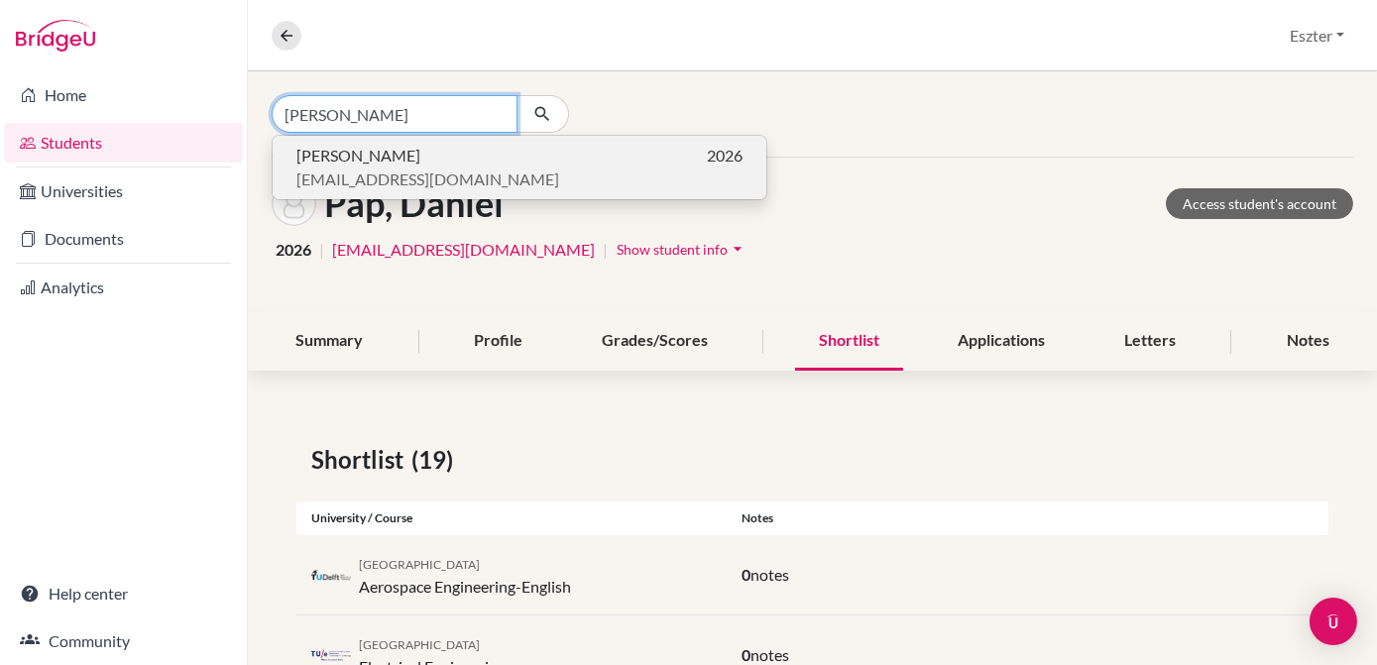
type input "[PERSON_NAME]"
click at [446, 165] on p "Zétény [PERSON_NAME] 2026" at bounding box center [519, 156] width 446 height 24
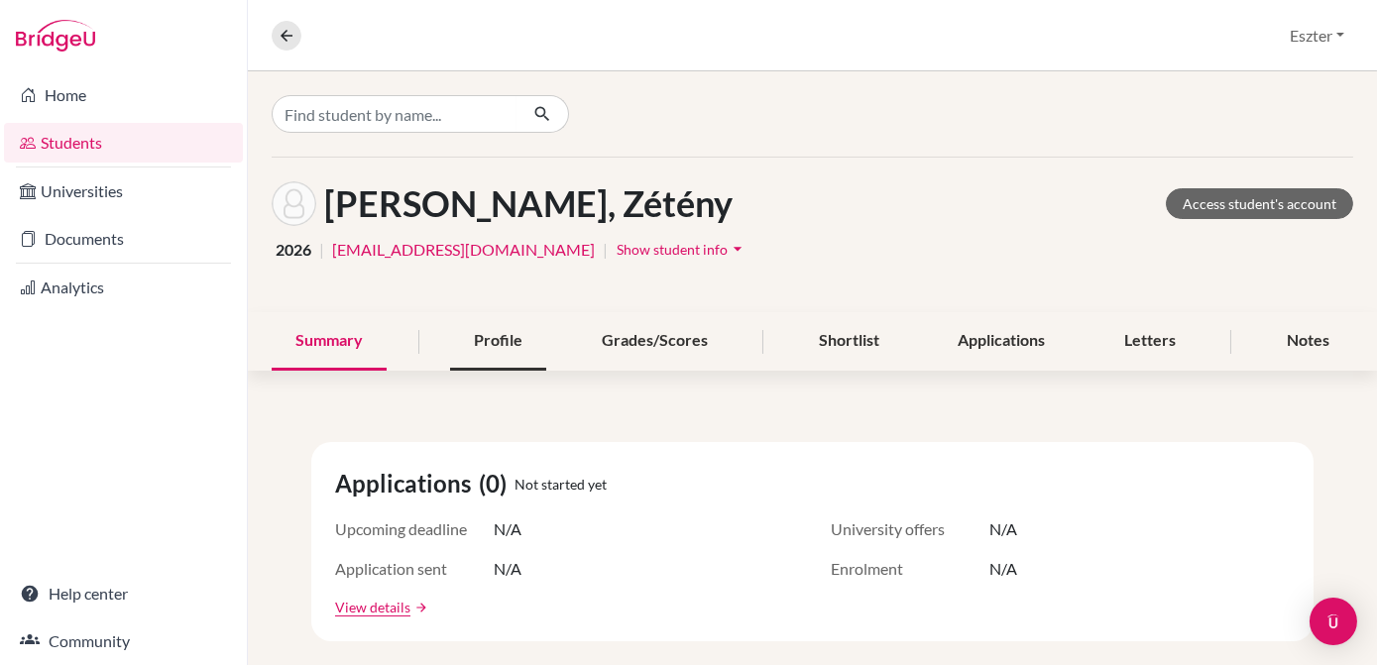
click at [515, 338] on div "Profile" at bounding box center [498, 341] width 96 height 58
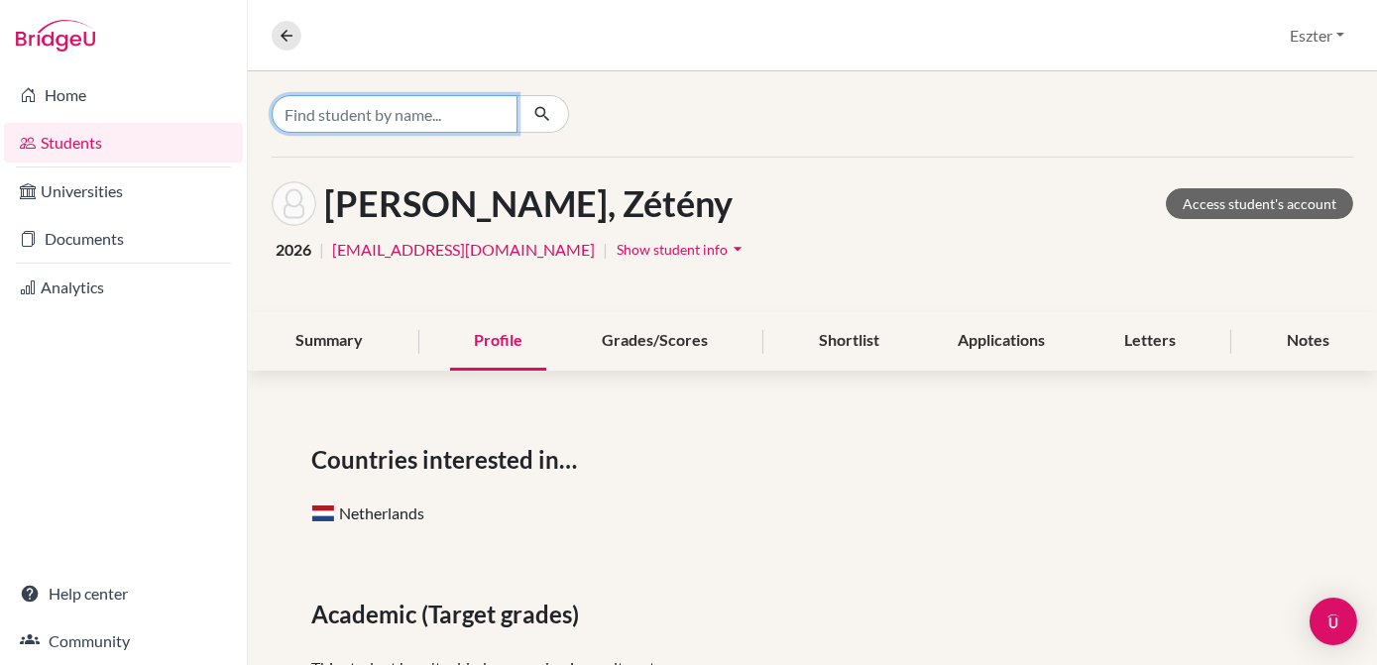
click at [500, 101] on input "Find student by name..." at bounding box center [395, 114] width 246 height 38
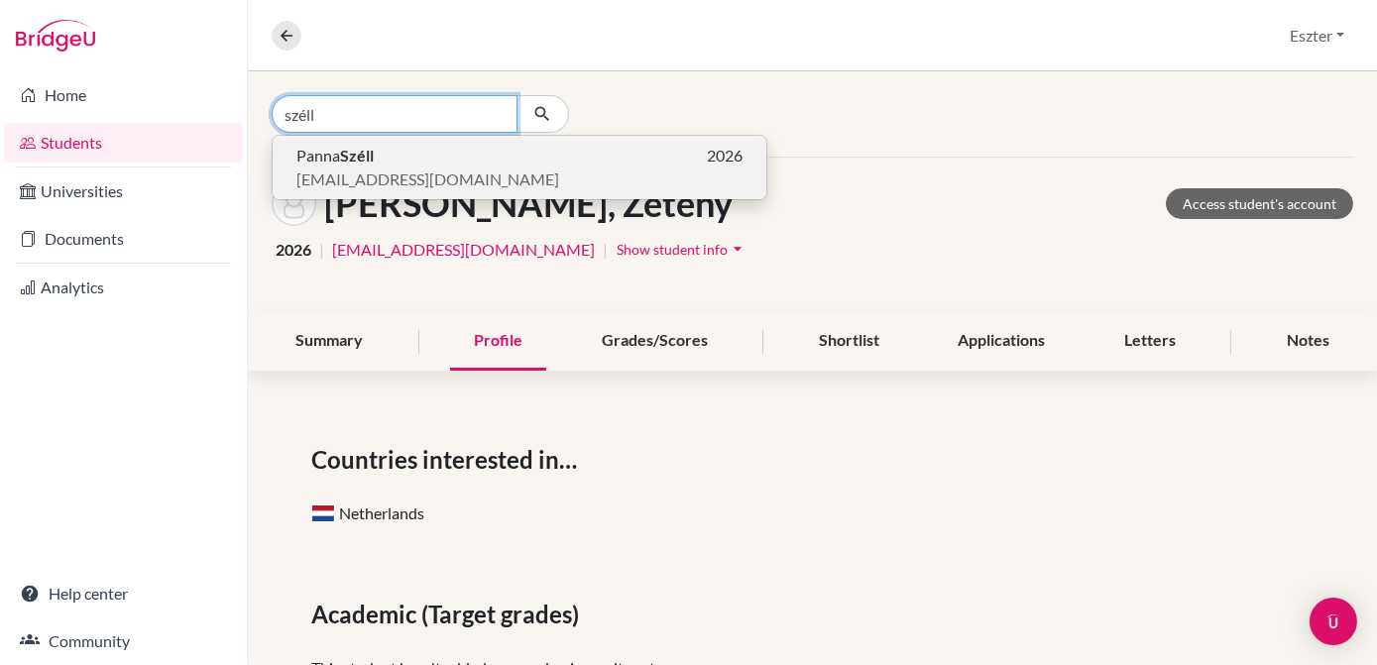
type input "széll"
click at [443, 172] on span "[EMAIL_ADDRESS][DOMAIN_NAME]" at bounding box center [427, 180] width 263 height 24
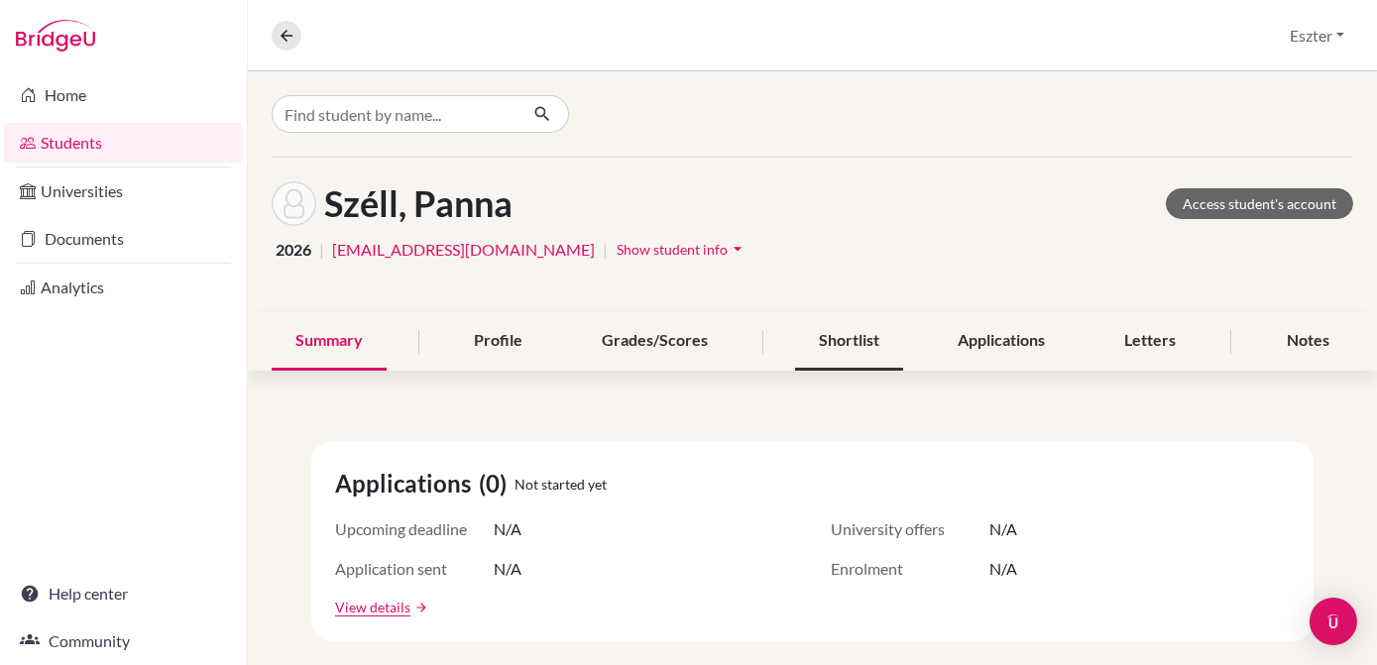
click at [814, 334] on div "Shortlist" at bounding box center [849, 341] width 108 height 58
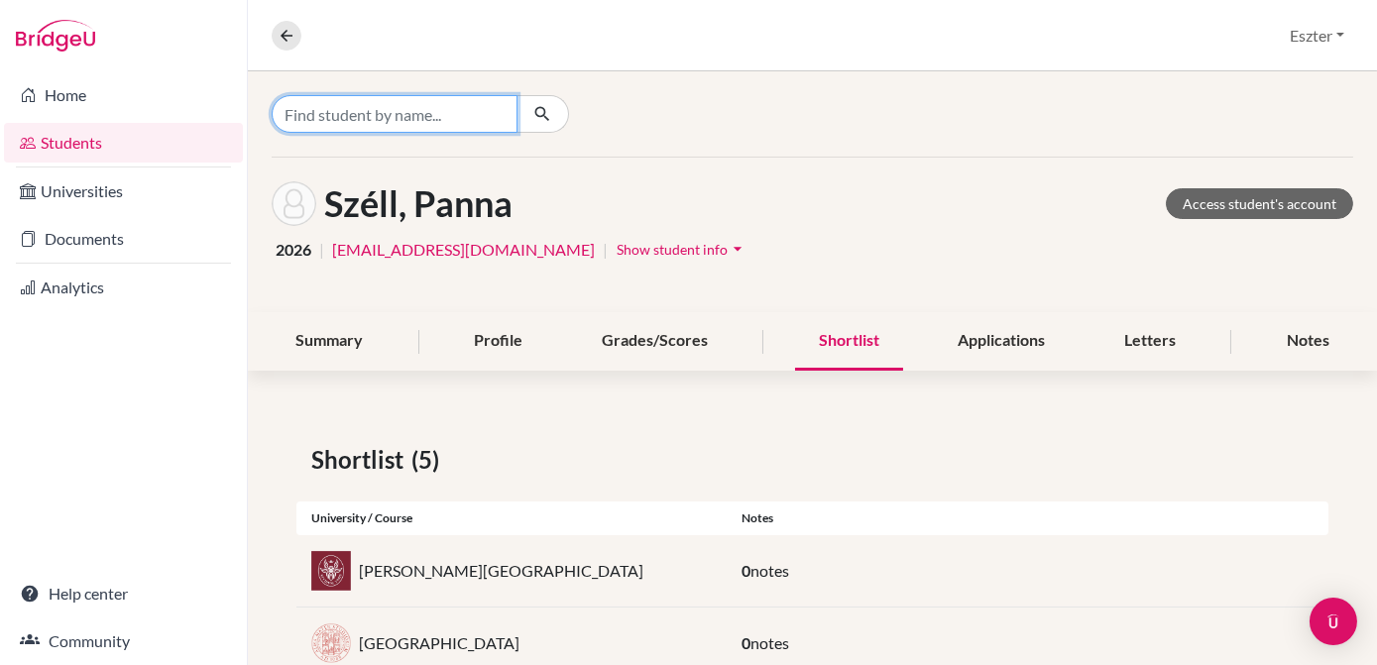
click at [475, 114] on input "Find student by name..." at bounding box center [395, 114] width 246 height 38
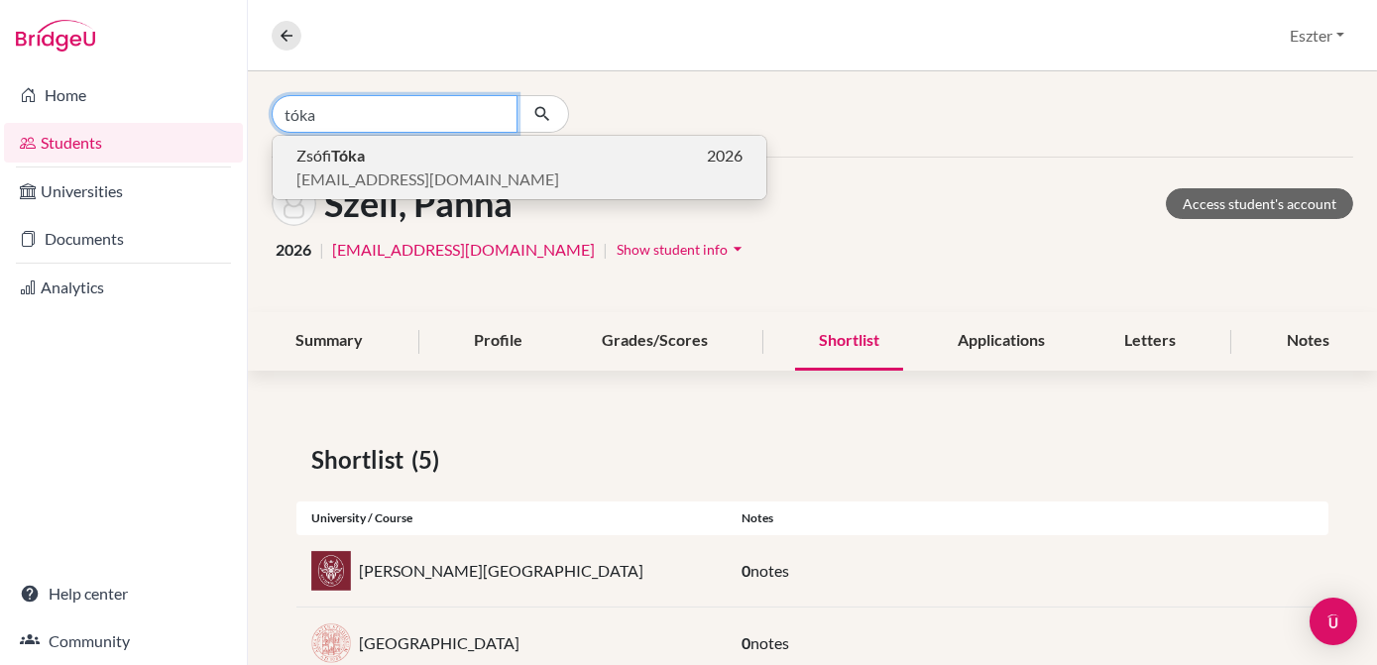
type input "tóka"
click at [434, 172] on span "[EMAIL_ADDRESS][DOMAIN_NAME]" at bounding box center [427, 180] width 263 height 24
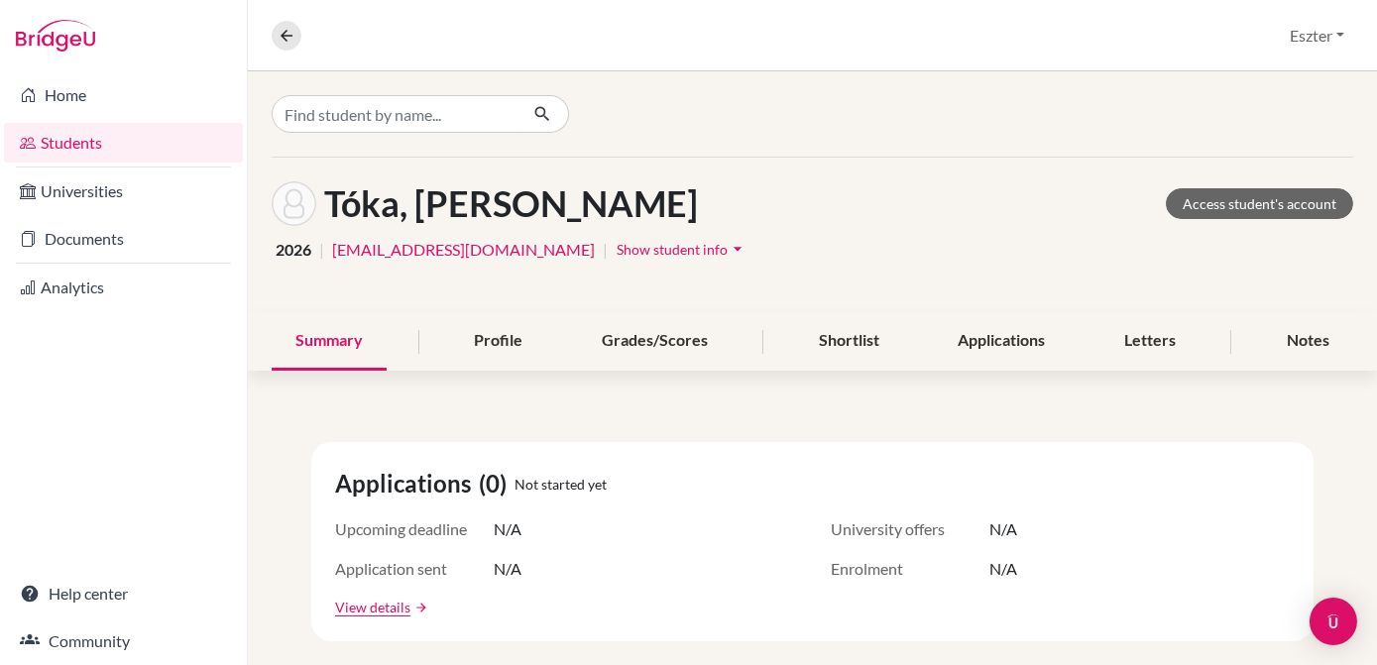
click at [336, 336] on div "Summary" at bounding box center [329, 341] width 115 height 58
click at [484, 334] on div "Profile" at bounding box center [498, 341] width 96 height 58
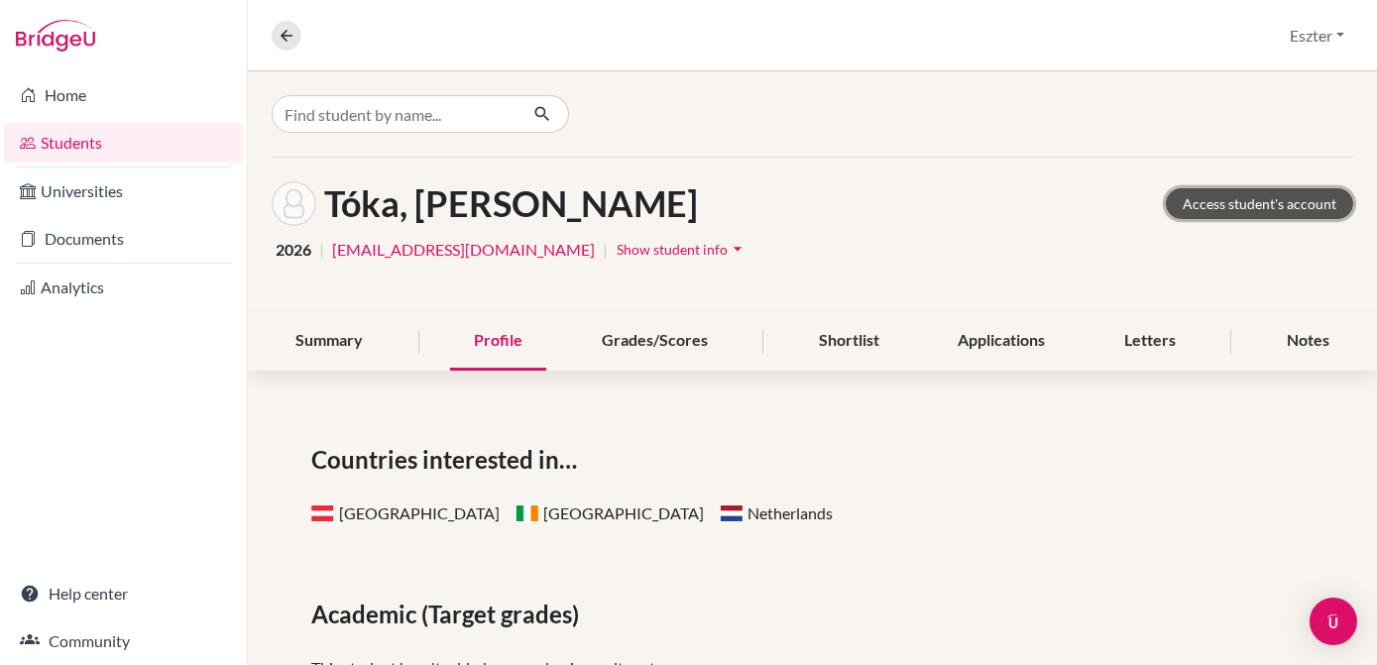
click at [1230, 188] on link "Access student's account" at bounding box center [1259, 203] width 187 height 31
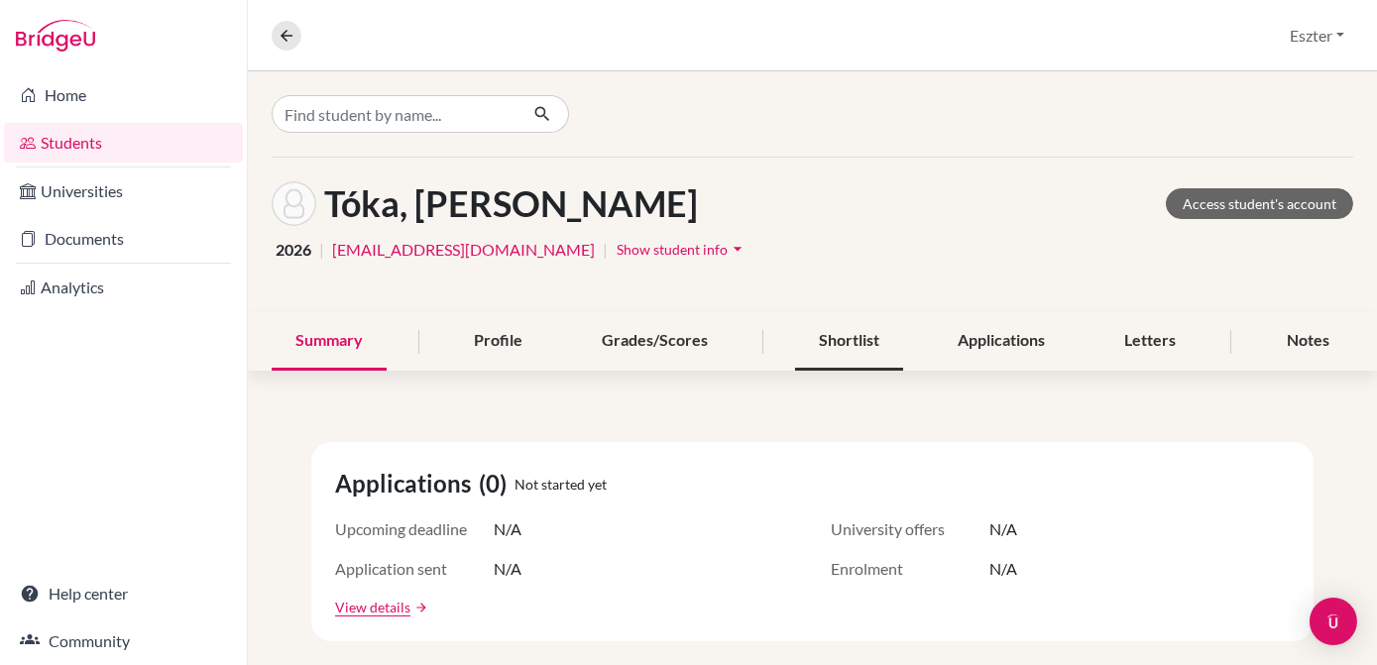
click at [853, 337] on div "Shortlist" at bounding box center [849, 341] width 108 height 58
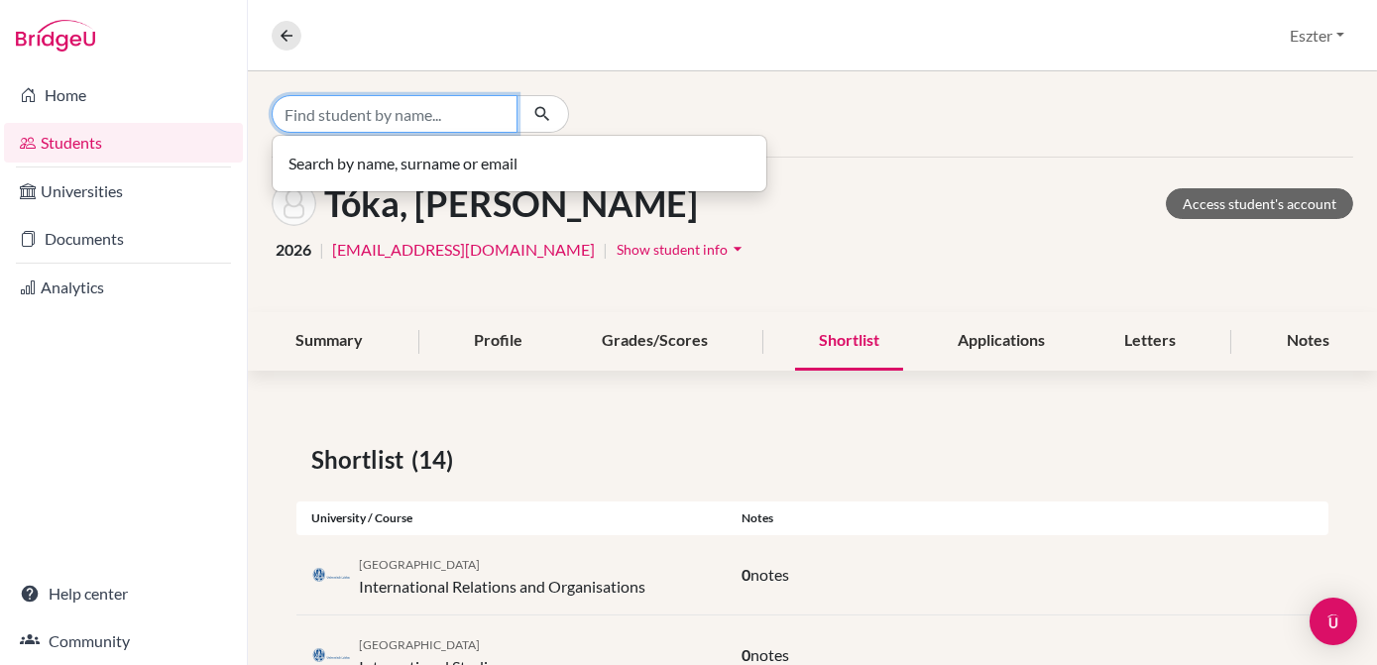
click at [494, 126] on input "Find student by name..." at bounding box center [395, 114] width 246 height 38
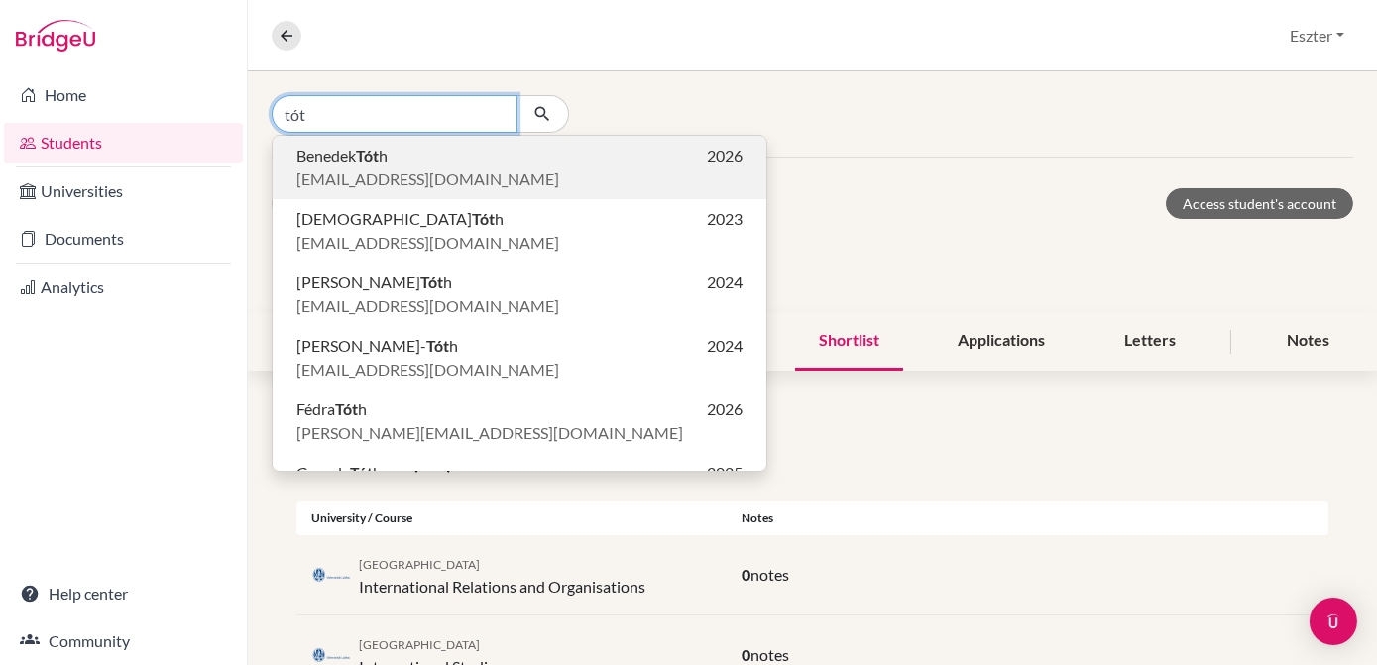
type input "tót"
click at [446, 168] on span "[EMAIL_ADDRESS][DOMAIN_NAME]" at bounding box center [427, 180] width 263 height 24
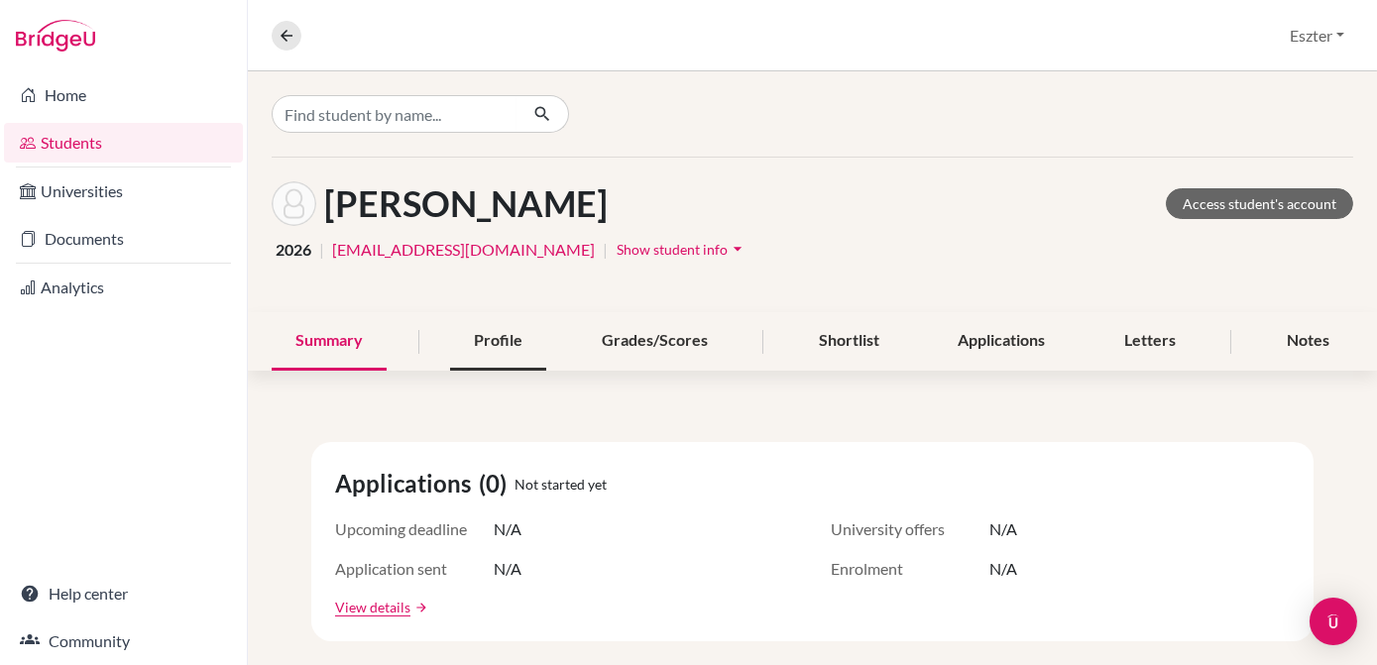
click at [491, 342] on div "Profile" at bounding box center [498, 341] width 96 height 58
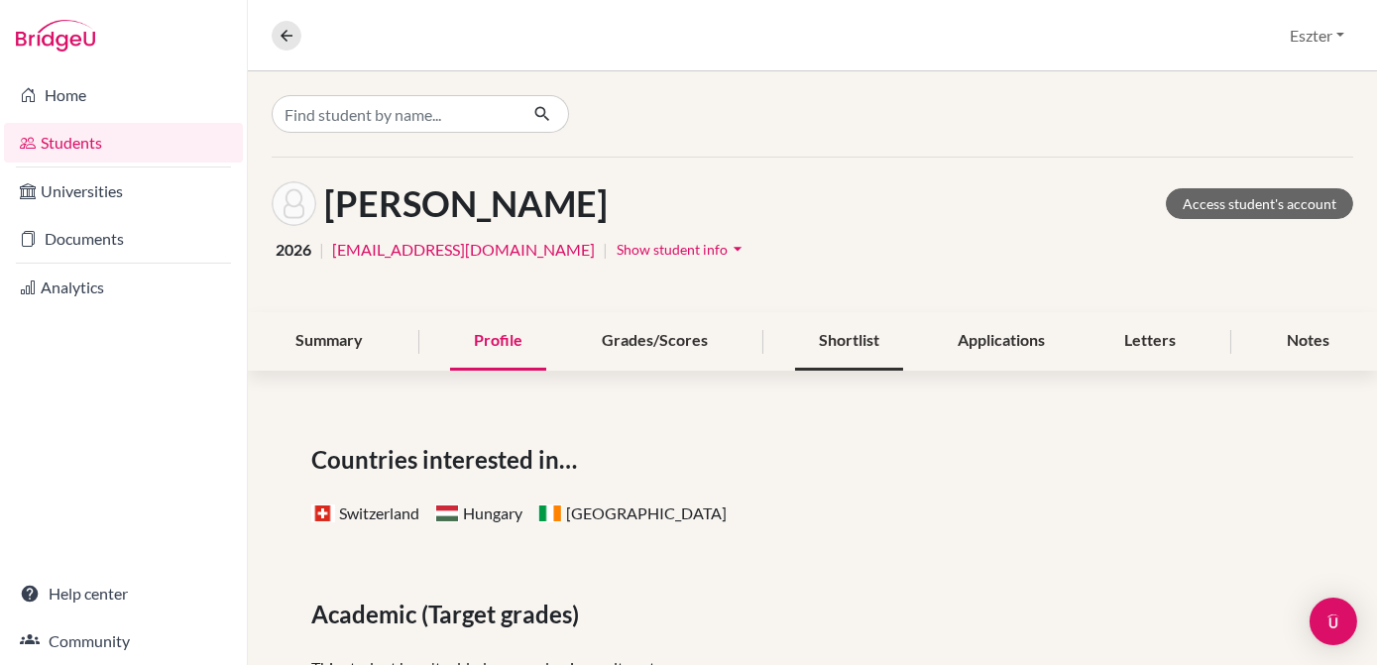
click at [877, 355] on div "Shortlist" at bounding box center [849, 341] width 108 height 58
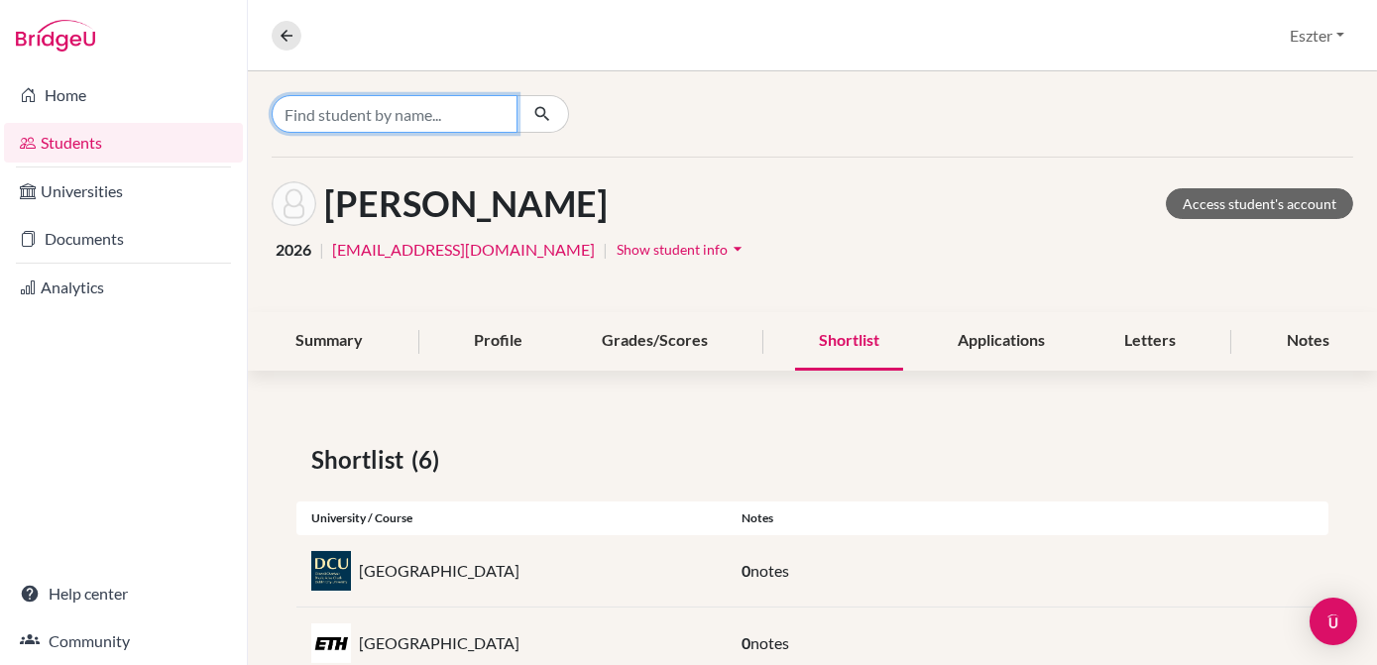
click at [482, 115] on input "Find student by name..." at bounding box center [395, 114] width 246 height 38
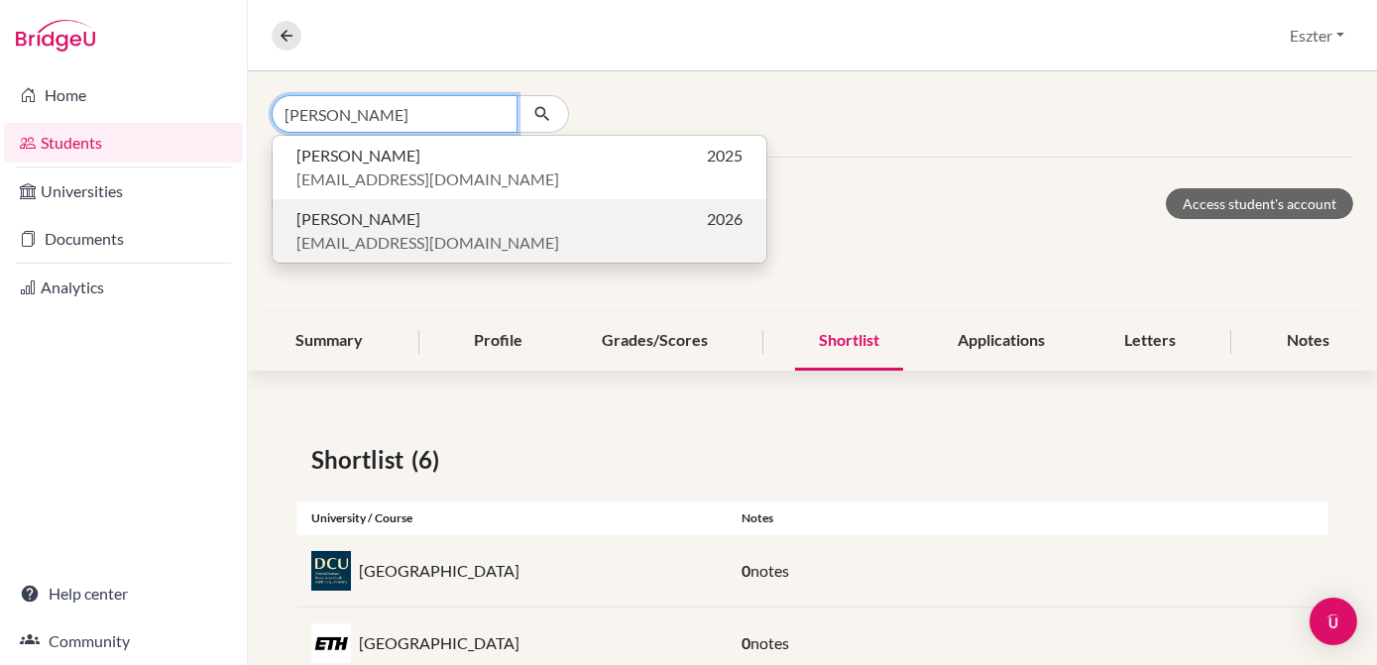
type input "tóth gergely"
click at [430, 223] on p "Gergely Tóth 2026" at bounding box center [519, 219] width 446 height 24
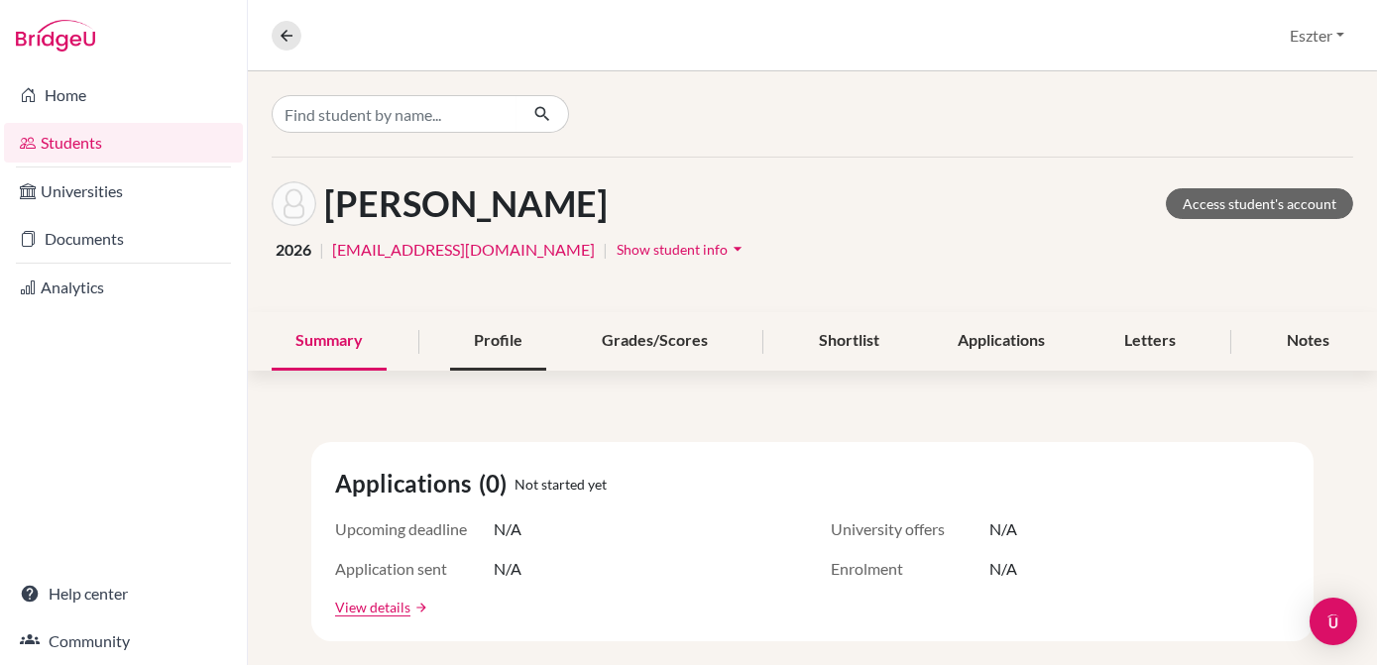
click at [503, 342] on div "Profile" at bounding box center [498, 341] width 96 height 58
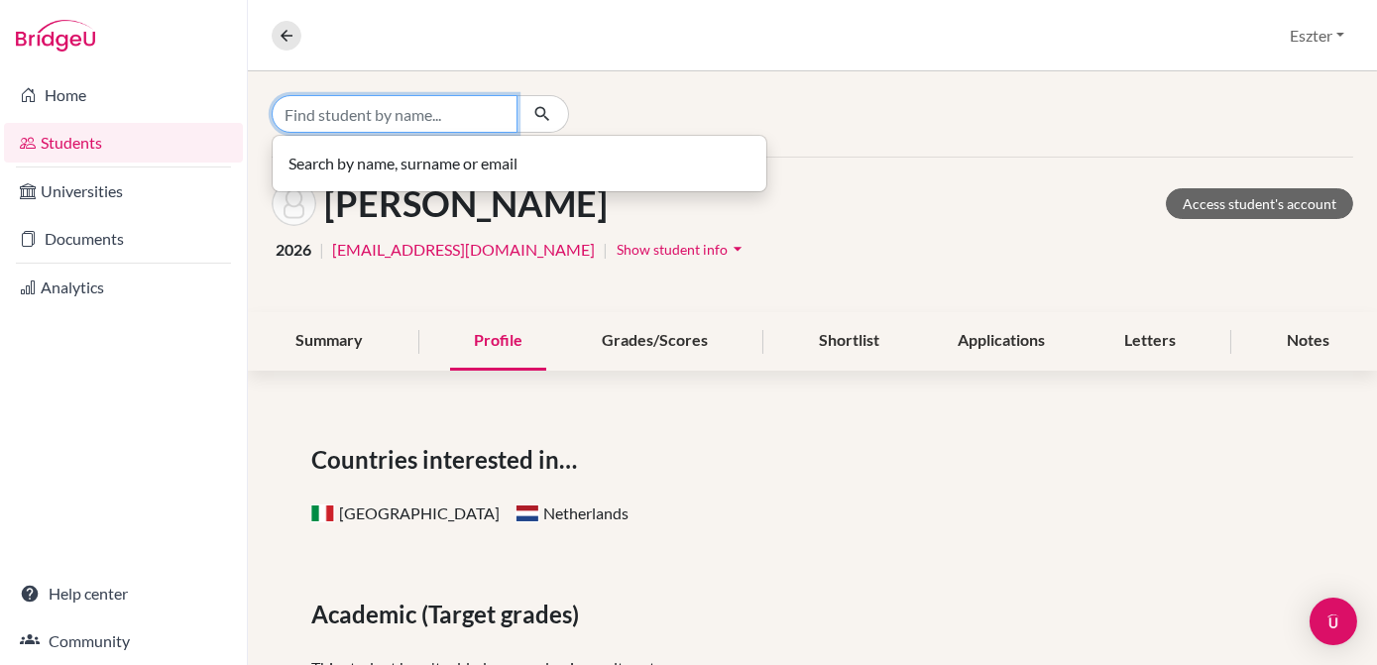
click at [467, 118] on input "Find student by name..." at bounding box center [395, 114] width 246 height 38
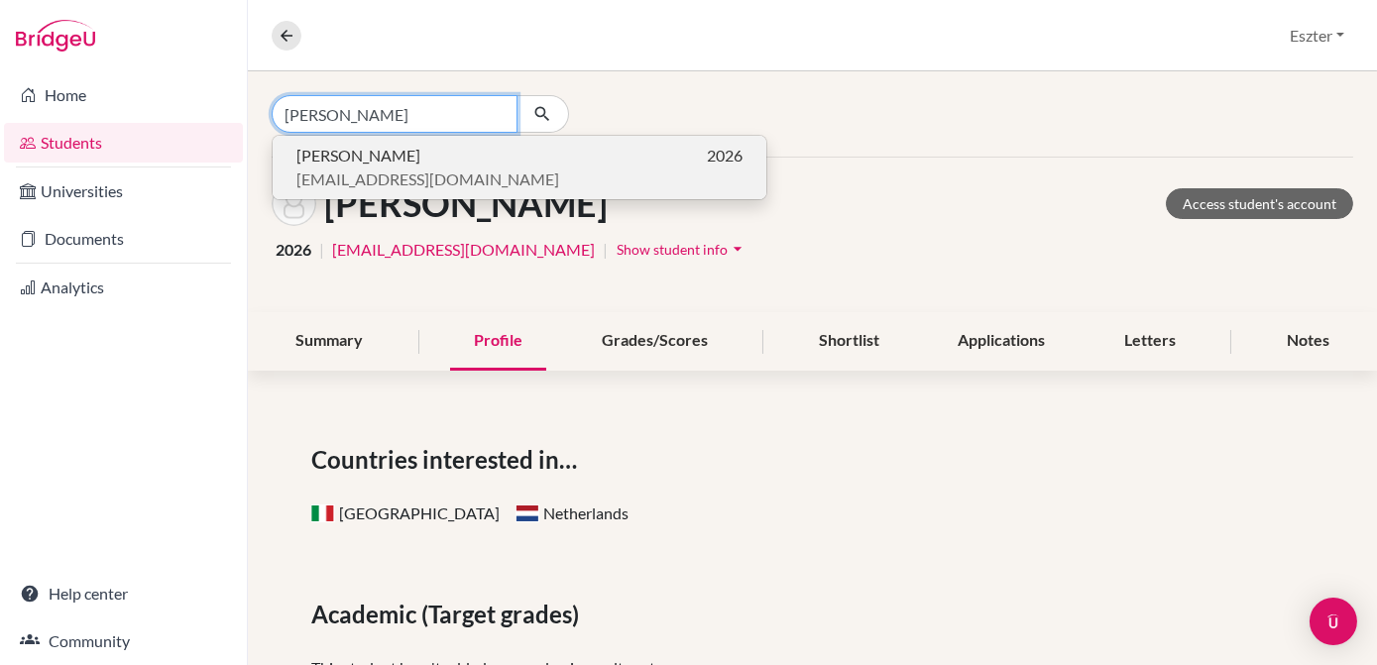
type input "tóth joha"
click at [422, 169] on span "[EMAIL_ADDRESS][DOMAIN_NAME]" at bounding box center [427, 180] width 263 height 24
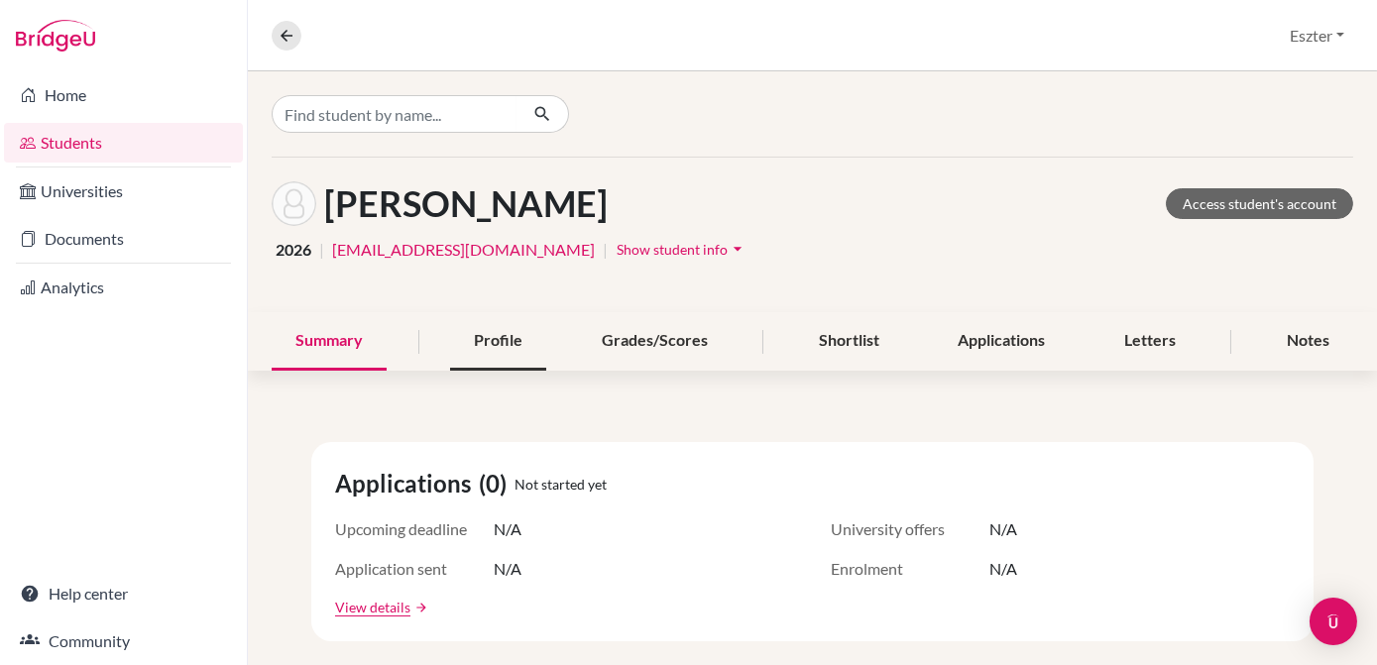
click at [518, 339] on div "Profile" at bounding box center [498, 341] width 96 height 58
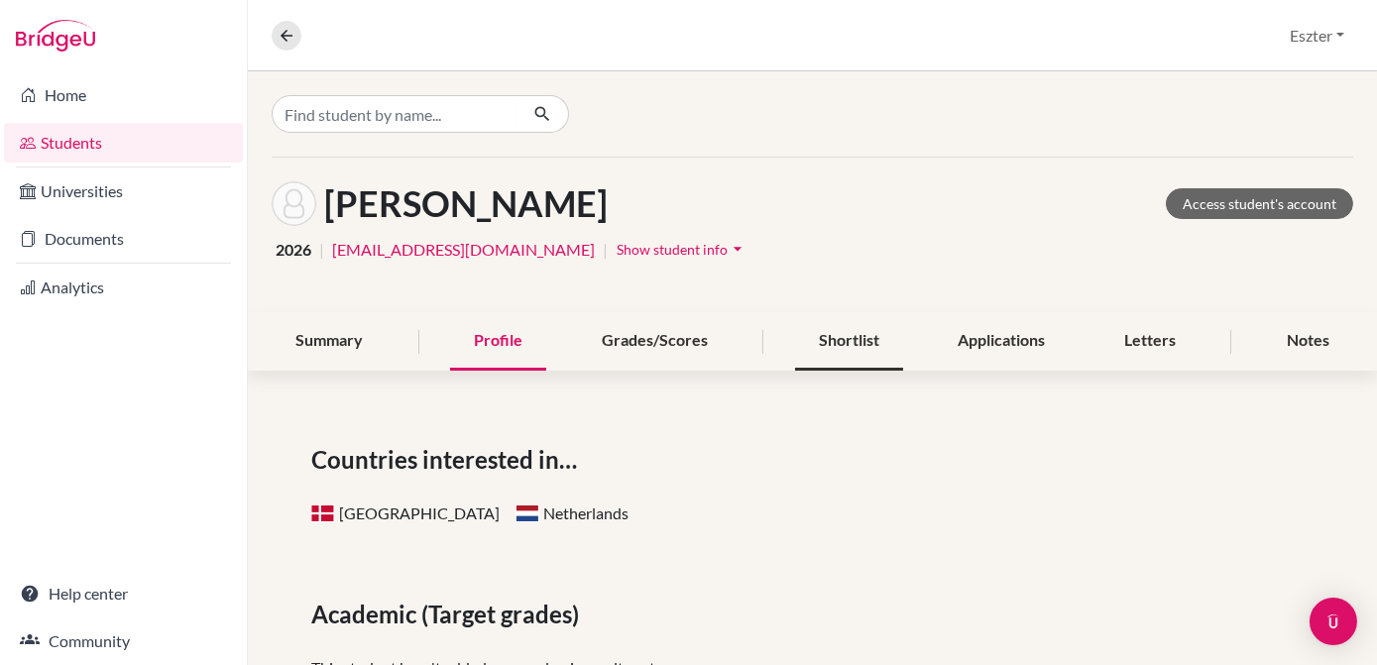
click at [836, 337] on div "Shortlist" at bounding box center [849, 341] width 108 height 58
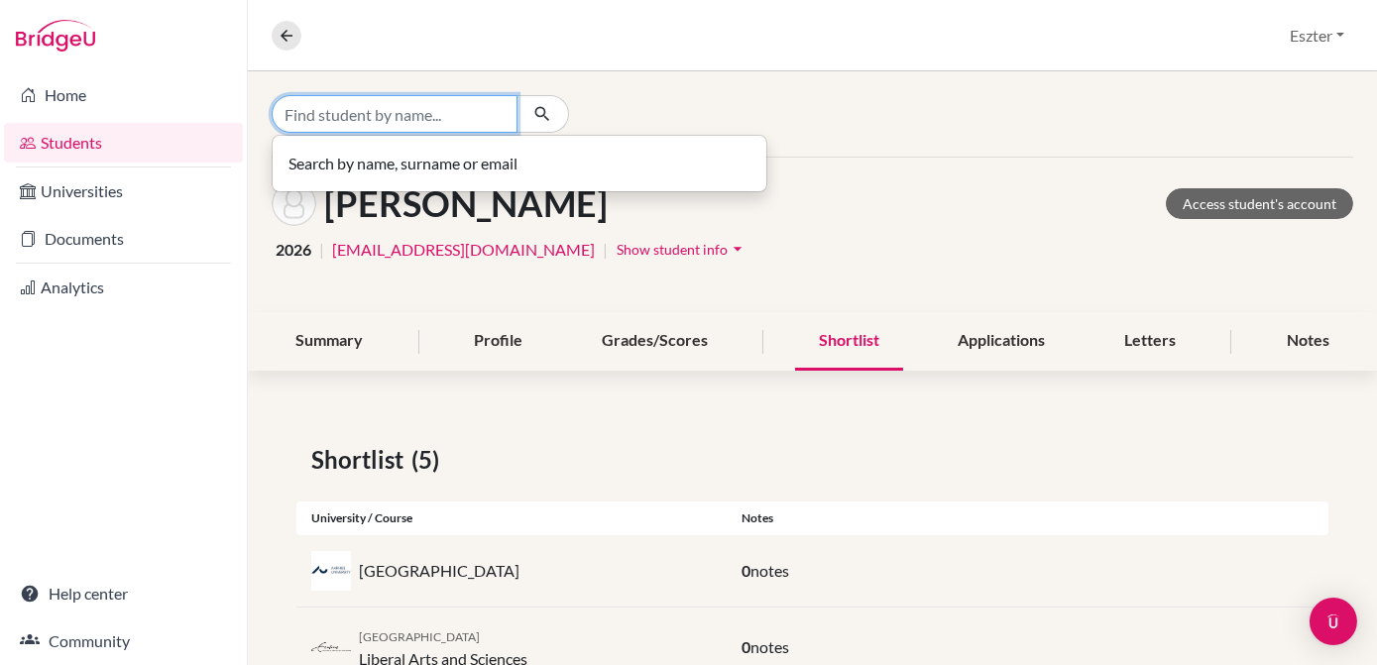
click at [438, 117] on input "Find student by name..." at bounding box center [395, 114] width 246 height 38
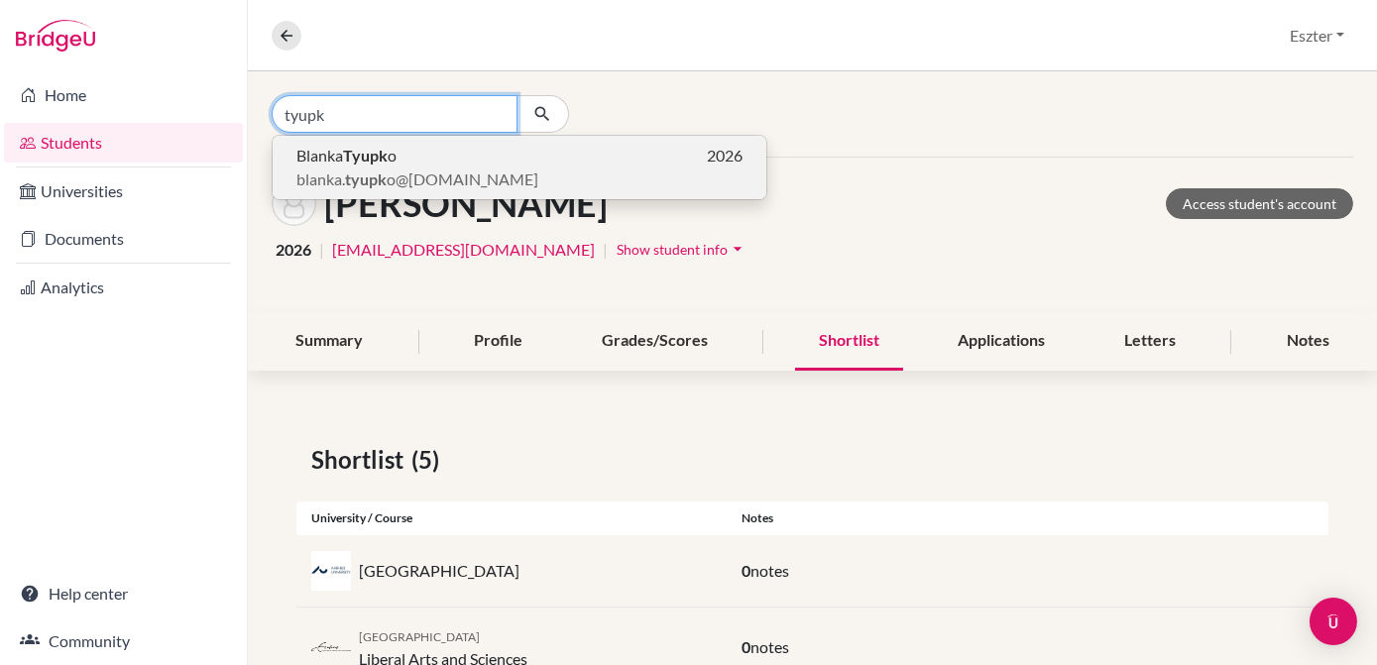
type input "tyupk"
click at [417, 155] on p "Blanka Tyupk o 2026" at bounding box center [519, 156] width 446 height 24
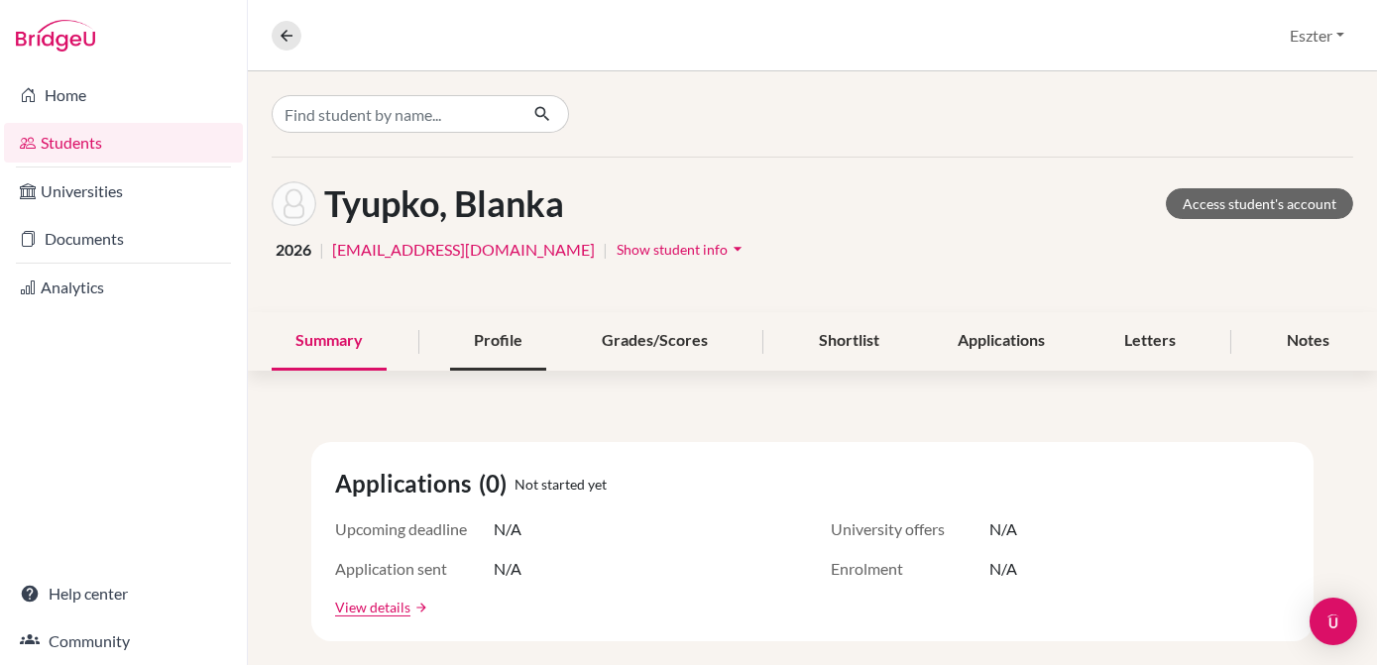
click at [517, 348] on div "Profile" at bounding box center [498, 341] width 96 height 58
